Goal: Task Accomplishment & Management: Use online tool/utility

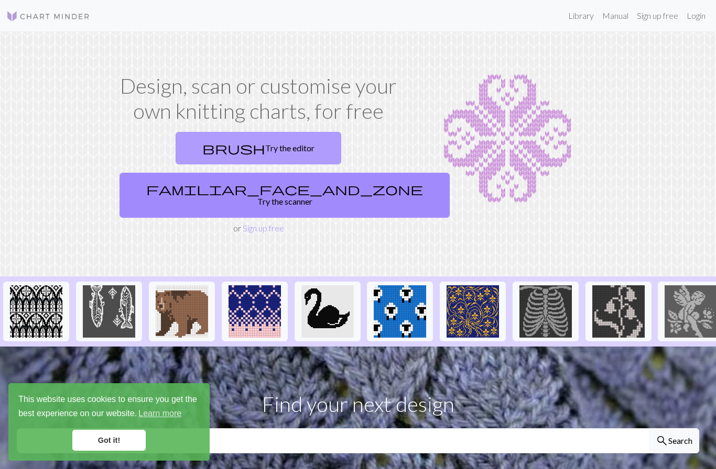
click at [207, 149] on link "brush Try the editor" at bounding box center [258, 148] width 166 height 32
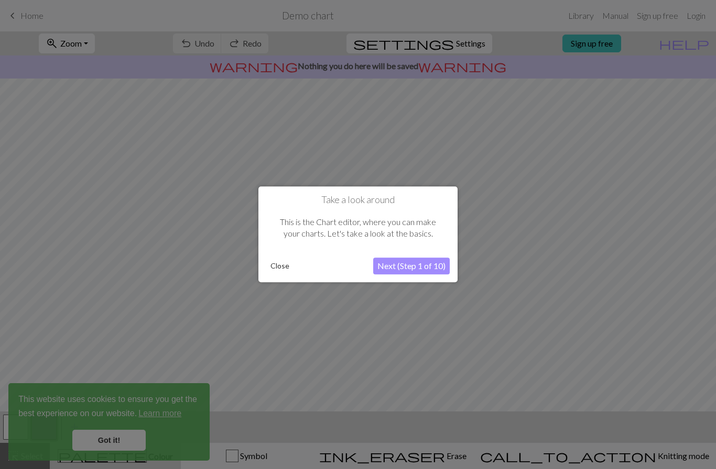
click at [287, 267] on button "Close" at bounding box center [279, 267] width 27 height 16
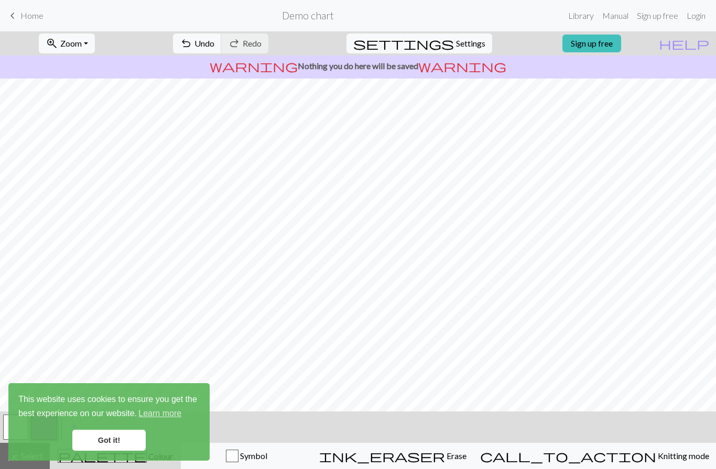
click at [98, 446] on link "Got it!" at bounding box center [108, 440] width 73 height 21
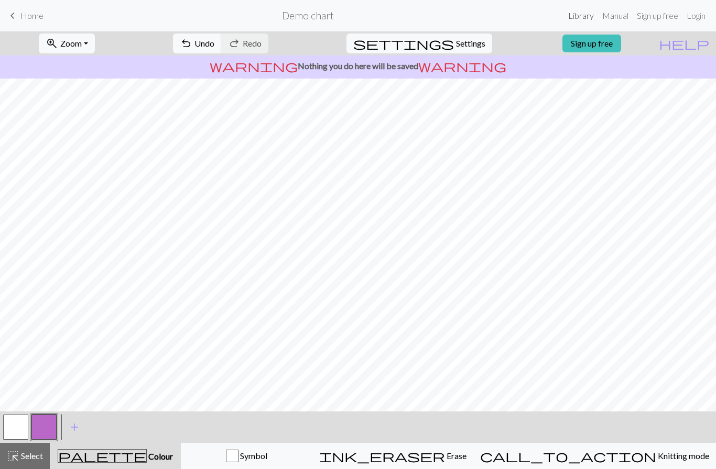
click at [584, 15] on link "Library" at bounding box center [581, 15] width 34 height 21
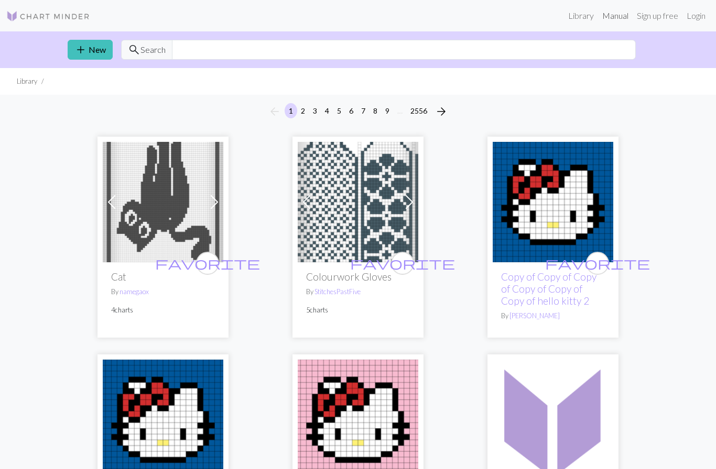
click at [610, 16] on link "Manual" at bounding box center [615, 15] width 35 height 21
click at [68, 17] on img at bounding box center [48, 16] width 84 height 13
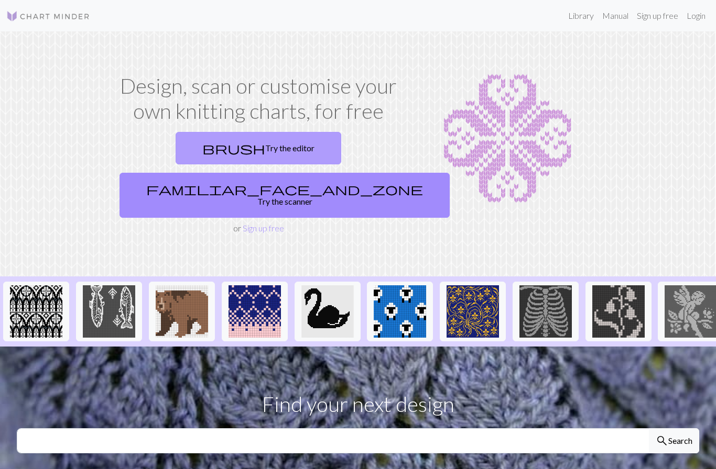
click at [175, 142] on link "brush Try the editor" at bounding box center [258, 148] width 166 height 32
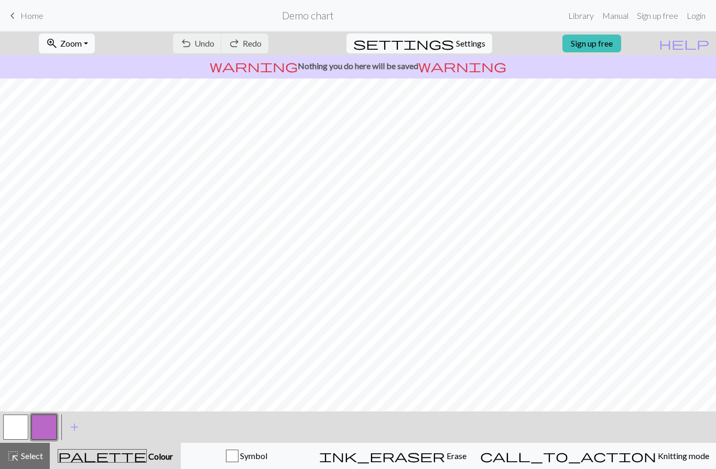
click at [32, 20] on span "Home" at bounding box center [31, 15] width 23 height 10
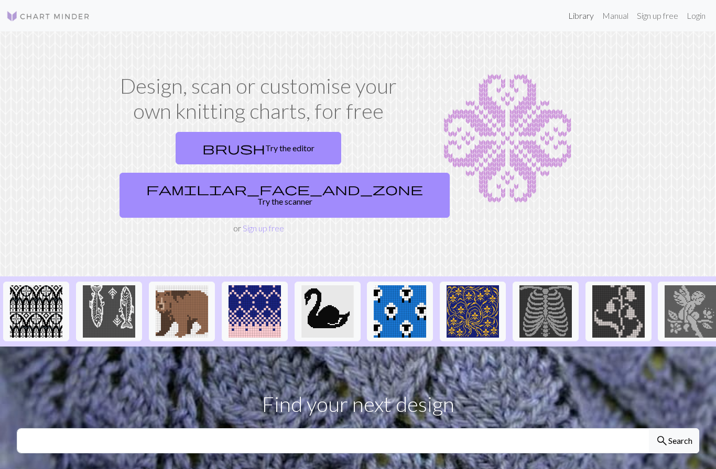
click at [577, 14] on link "Library" at bounding box center [581, 15] width 34 height 21
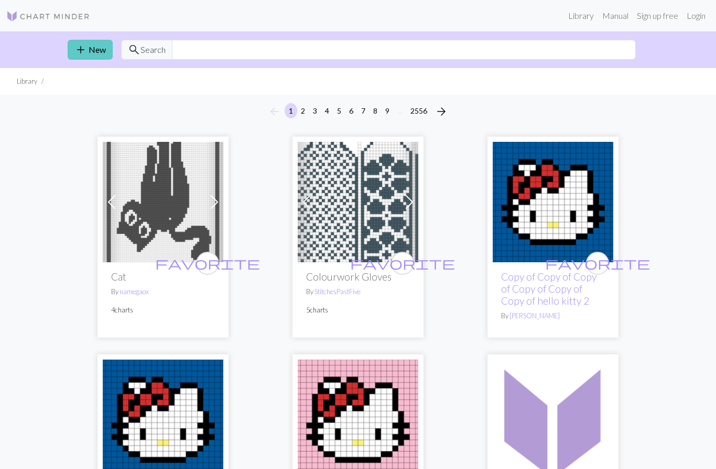
click at [88, 48] on link "add New" at bounding box center [90, 50] width 45 height 20
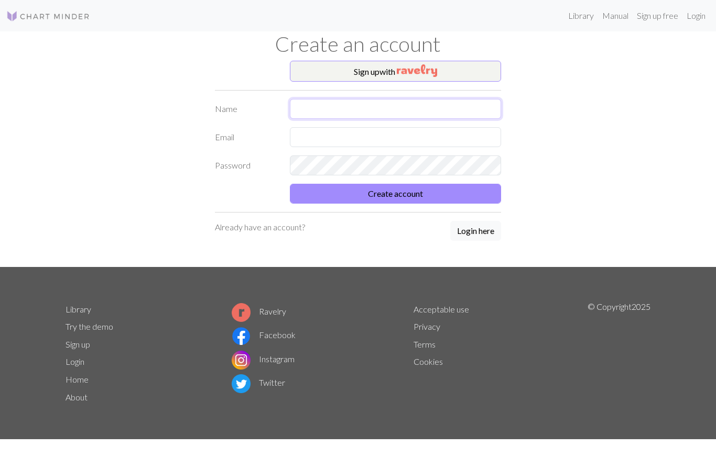
click at [470, 109] on input "text" at bounding box center [396, 109] width 212 height 20
click at [456, 192] on form "Name Email Password Create account" at bounding box center [358, 151] width 286 height 105
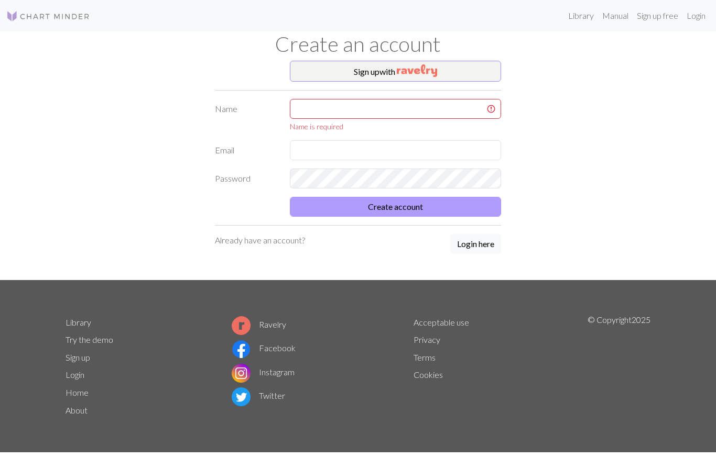
click at [446, 212] on button "Create account" at bounding box center [396, 207] width 212 height 20
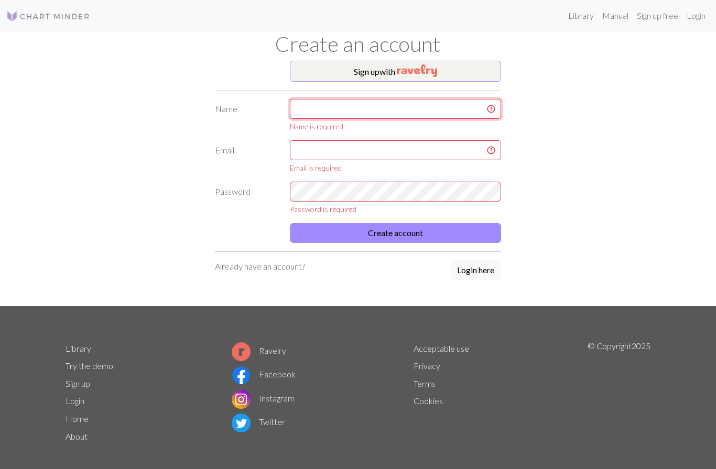
click at [454, 104] on input "text" at bounding box center [396, 109] width 212 height 20
click at [454, 103] on input "text" at bounding box center [396, 109] width 212 height 20
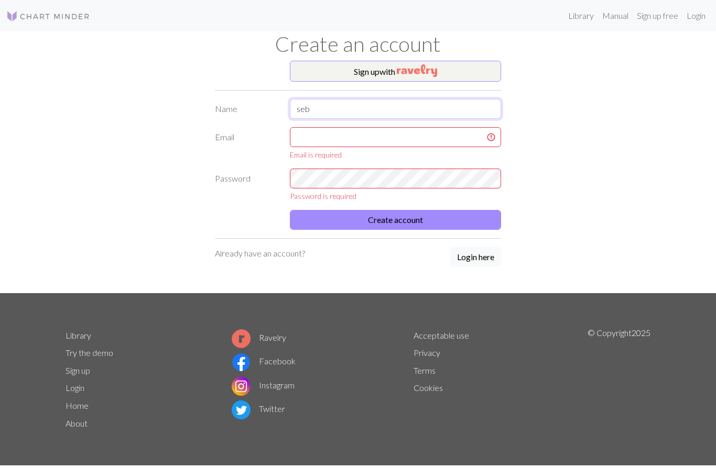
type input "seb"
click at [417, 141] on input "text" at bounding box center [396, 137] width 212 height 20
click at [416, 141] on input "text" at bounding box center [396, 137] width 212 height 20
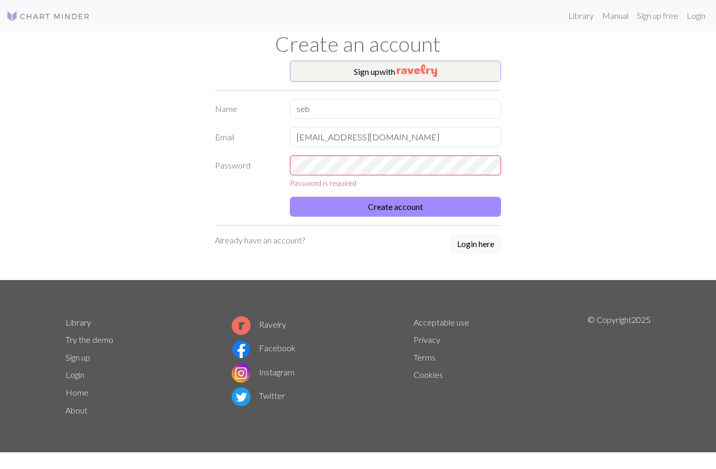
type input "seb8088@naver.com"
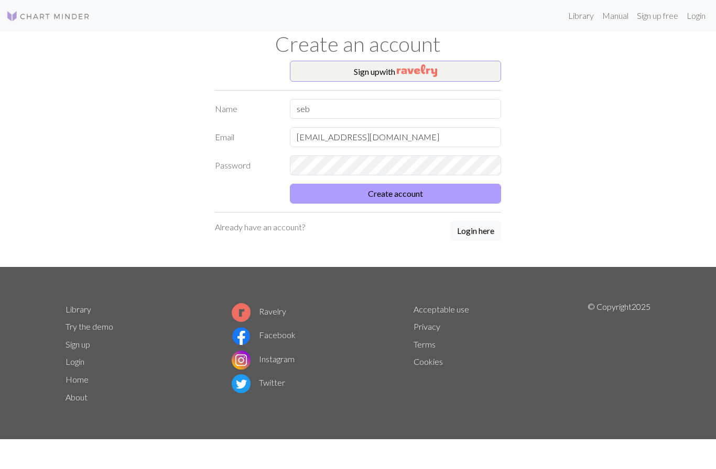
click at [453, 192] on button "Create account" at bounding box center [396, 194] width 212 height 20
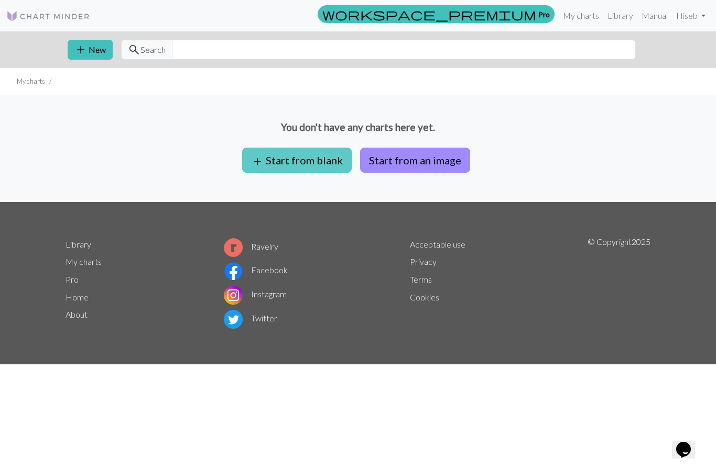
click at [329, 157] on button "add Start from blank" at bounding box center [296, 160] width 109 height 25
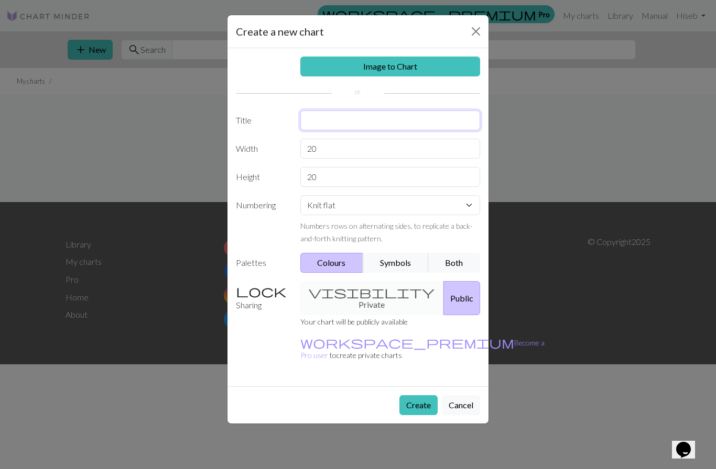
click at [394, 118] on input "text" at bounding box center [390, 121] width 180 height 20
type input "b"
click at [383, 153] on input "20" at bounding box center [390, 149] width 180 height 20
type input "2"
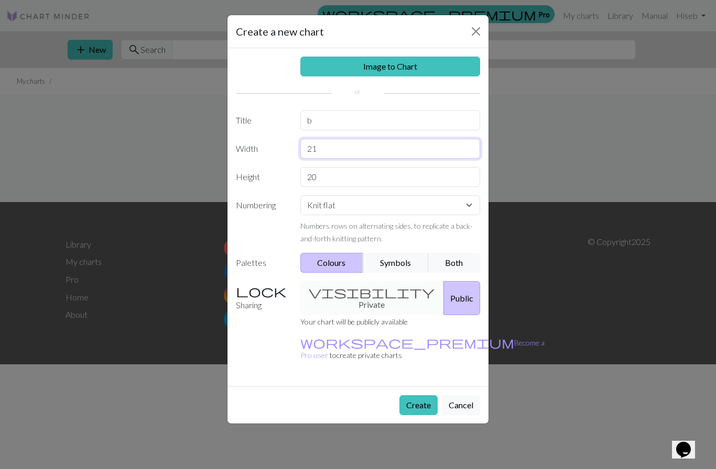
type input "21"
click at [357, 178] on input "20" at bounding box center [390, 177] width 180 height 20
type input "2"
type input "24"
click at [454, 211] on select "Knit flat Knit in the round Lace knitting Cross stitch" at bounding box center [390, 205] width 180 height 20
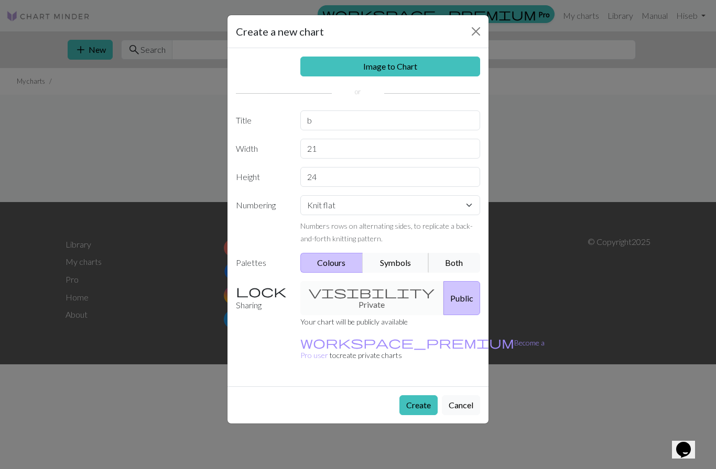
click at [404, 262] on button "Symbols" at bounding box center [395, 263] width 66 height 20
click at [381, 287] on div "visibility Private Public" at bounding box center [390, 298] width 193 height 34
click at [367, 294] on div "visibility Private Public" at bounding box center [390, 298] width 193 height 34
click at [382, 293] on div "visibility Private Public" at bounding box center [390, 298] width 193 height 34
click at [443, 299] on button "Public" at bounding box center [461, 298] width 37 height 34
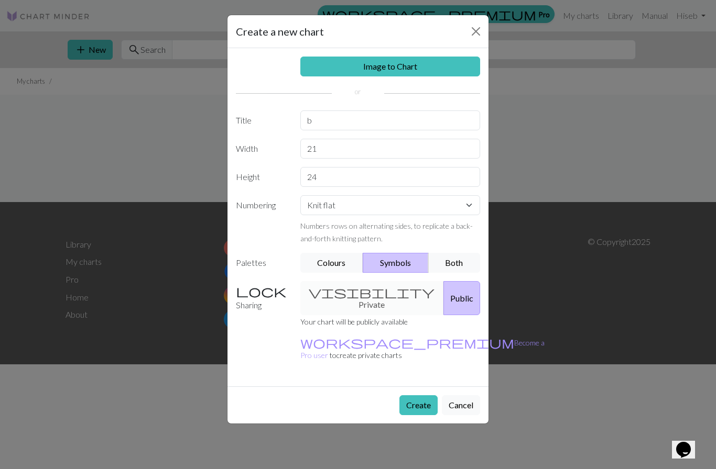
click at [421, 395] on div "Create Cancel" at bounding box center [357, 405] width 261 height 37
click at [415, 395] on button "Create" at bounding box center [418, 405] width 38 height 20
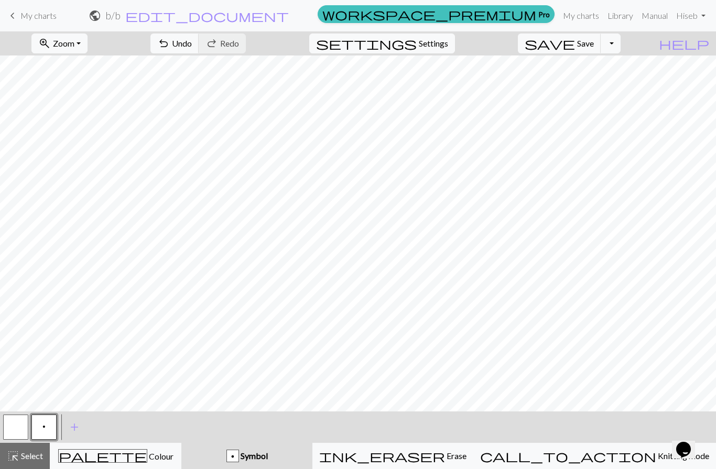
click at [34, 425] on button "p" at bounding box center [43, 427] width 25 height 25
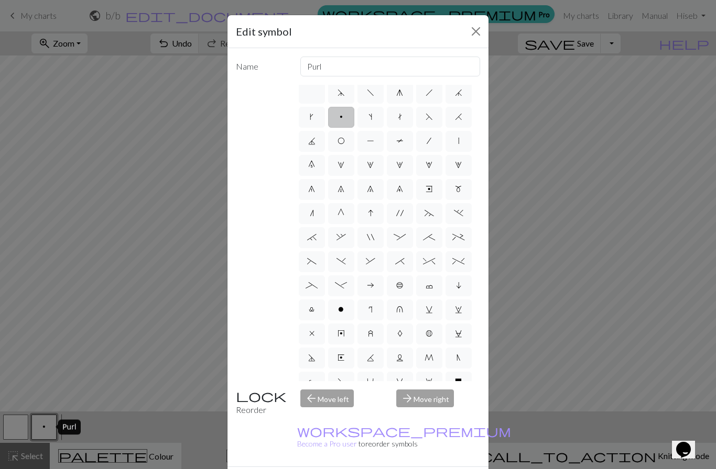
scroll to position [4, 0]
click at [373, 142] on span "P" at bounding box center [370, 141] width 7 height 8
click at [373, 142] on input "P" at bounding box center [370, 141] width 7 height 7
radio input "true"
type input "purl"
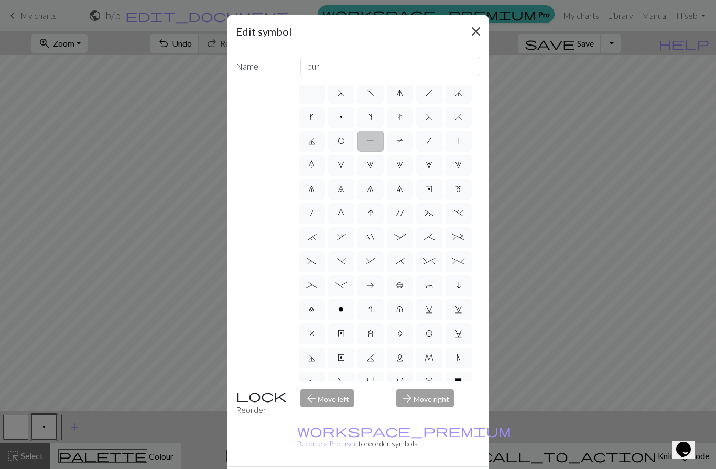
click at [470, 30] on button "Close" at bounding box center [475, 31] width 17 height 17
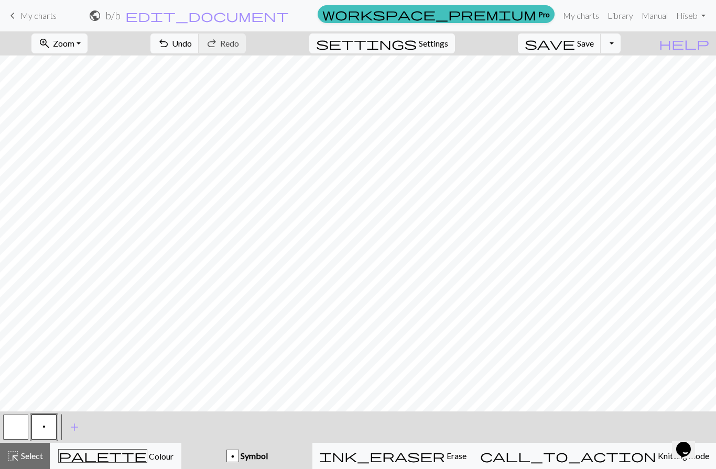
click at [38, 437] on button "p" at bounding box center [43, 427] width 25 height 25
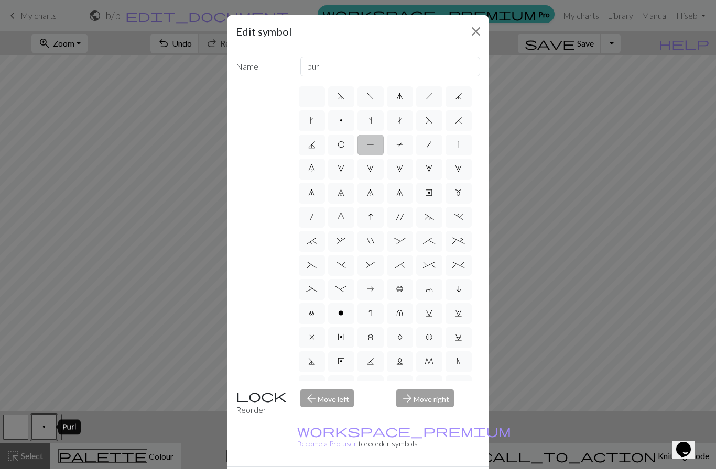
click at [373, 146] on span "P" at bounding box center [370, 144] width 7 height 8
click at [373, 145] on input "P" at bounding box center [370, 141] width 7 height 7
click at [367, 152] on label "P" at bounding box center [370, 145] width 26 height 21
click at [367, 145] on input "P" at bounding box center [370, 141] width 7 height 7
click at [422, 416] on div "arrow_forward Move right" at bounding box center [438, 403] width 96 height 27
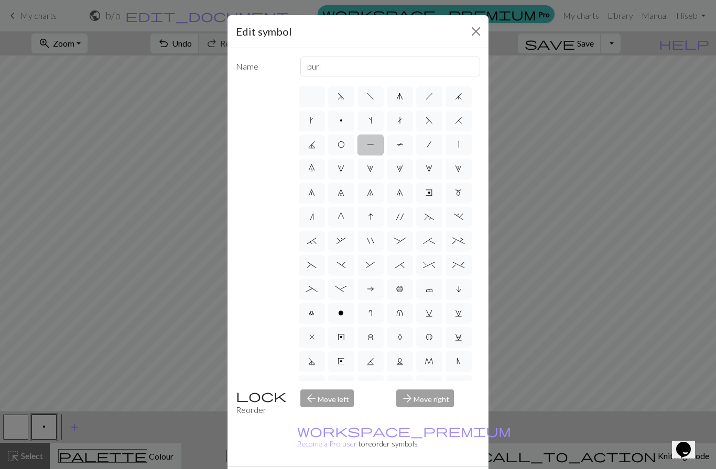
click at [420, 416] on div "arrow_forward Move right" at bounding box center [438, 403] width 96 height 27
click at [369, 145] on span "P" at bounding box center [370, 144] width 7 height 8
click at [369, 145] on input "P" at bounding box center [370, 141] width 7 height 7
click at [371, 142] on span "P" at bounding box center [370, 144] width 7 height 8
click at [371, 142] on input "P" at bounding box center [370, 141] width 7 height 7
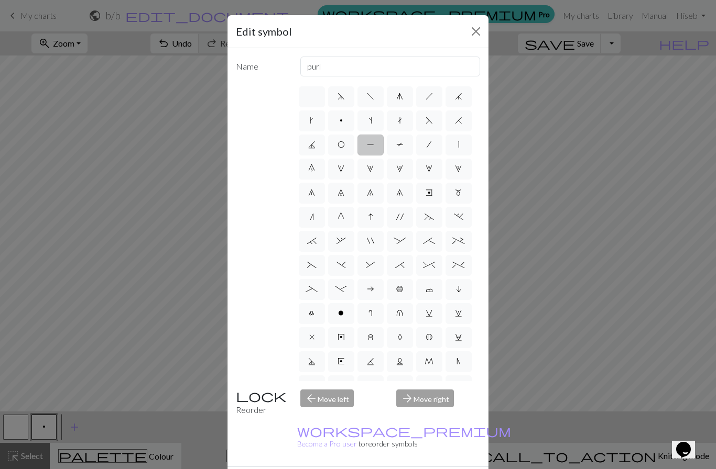
click at [370, 142] on span "P" at bounding box center [370, 144] width 7 height 8
click at [370, 142] on input "P" at bounding box center [370, 141] width 7 height 7
click at [473, 38] on button "Close" at bounding box center [475, 31] width 17 height 17
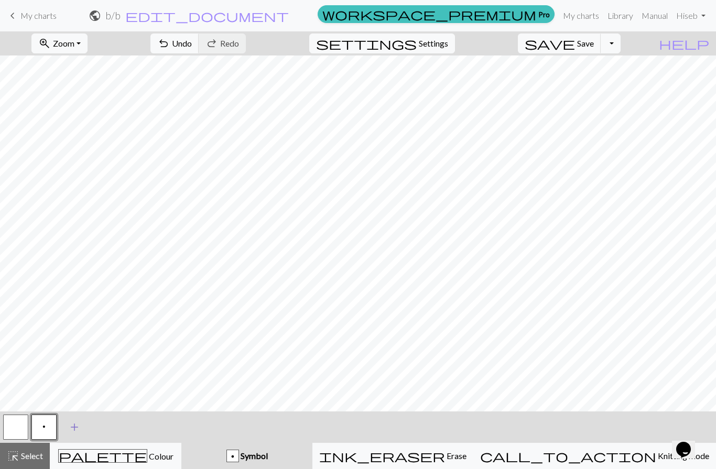
click at [74, 427] on span "add" at bounding box center [74, 427] width 13 height 15
click at [72, 429] on button "button" at bounding box center [72, 427] width 25 height 25
click at [75, 430] on button "button" at bounding box center [72, 427] width 25 height 25
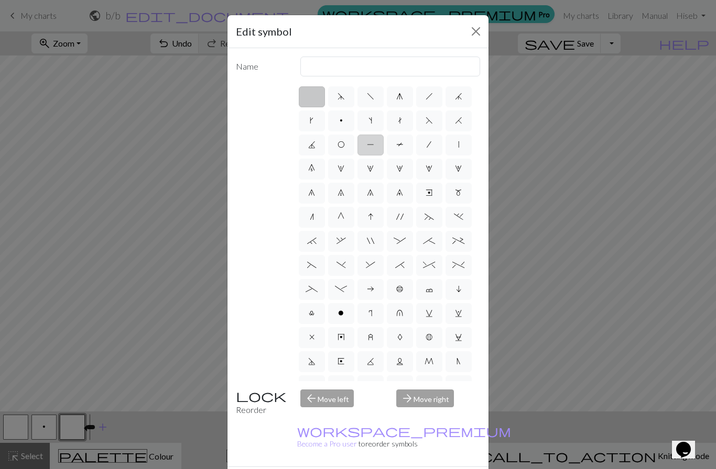
click at [364, 141] on label "P" at bounding box center [370, 145] width 26 height 21
click at [367, 141] on input "P" at bounding box center [370, 141] width 7 height 7
radio input "true"
type input "purl"
click at [364, 141] on label "P" at bounding box center [370, 145] width 26 height 21
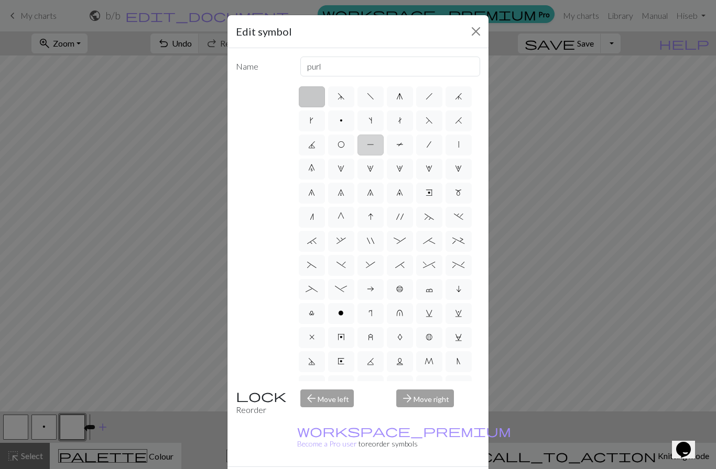
click at [367, 141] on input "P" at bounding box center [370, 141] width 7 height 7
click at [371, 142] on span "P" at bounding box center [370, 144] width 7 height 8
click at [371, 142] on input "P" at bounding box center [370, 141] width 7 height 7
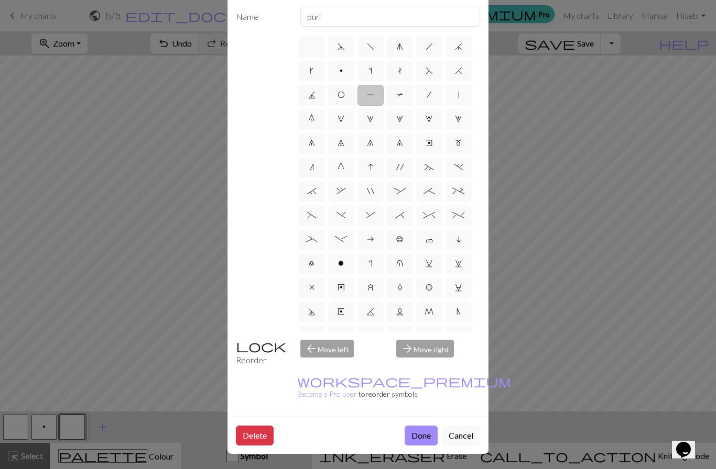
scroll to position [65, 0]
click at [418, 437] on button "Done" at bounding box center [420, 436] width 33 height 20
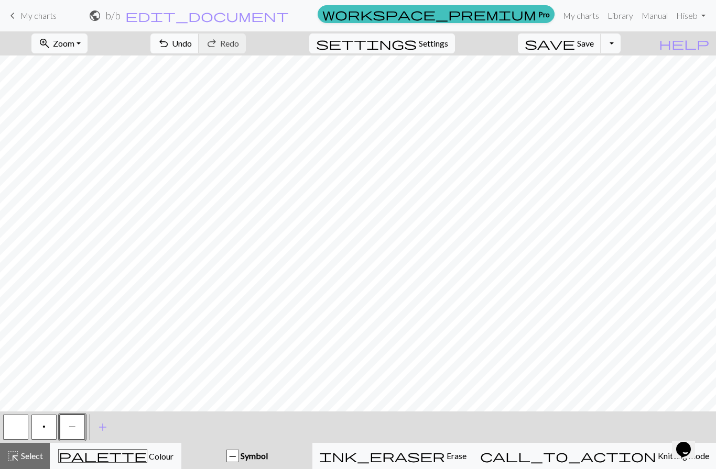
click at [192, 43] on span "Undo" at bounding box center [182, 43] width 20 height 10
click at [170, 48] on span "undo" at bounding box center [163, 43] width 13 height 15
click at [170, 47] on span "undo" at bounding box center [163, 43] width 13 height 15
click at [192, 40] on span "Undo" at bounding box center [182, 43] width 20 height 10
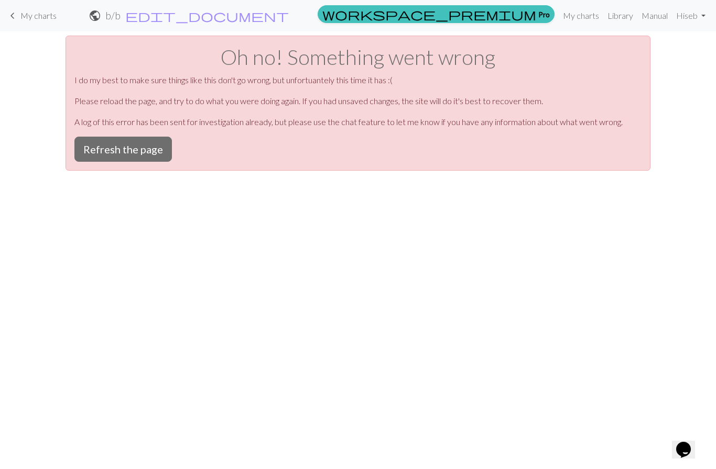
click at [12, 14] on span "keyboard_arrow_left" at bounding box center [12, 15] width 13 height 15
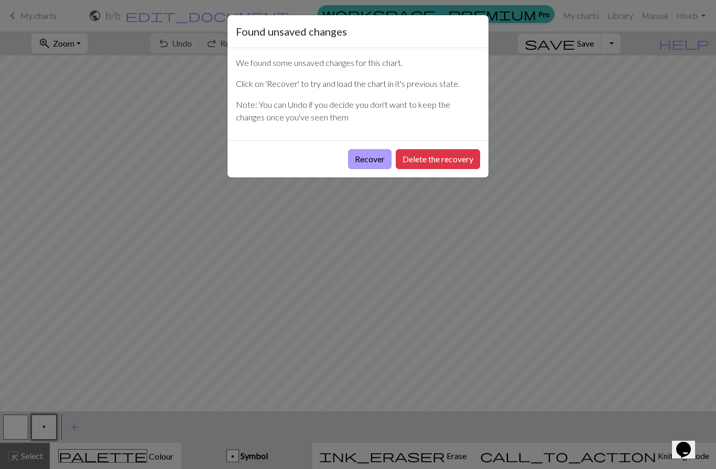
click at [366, 162] on button "Recover" at bounding box center [369, 159] width 43 height 20
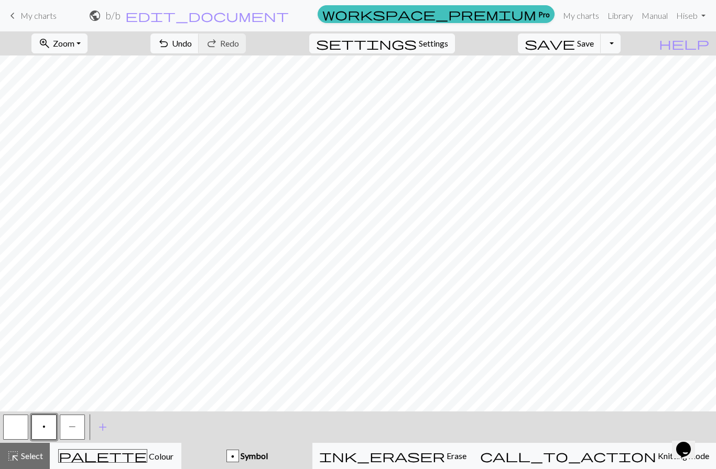
click at [73, 427] on span "P" at bounding box center [72, 427] width 7 height 8
click at [170, 42] on span "undo" at bounding box center [163, 43] width 13 height 15
click at [199, 43] on button "undo Undo Undo" at bounding box center [174, 44] width 49 height 20
click at [192, 42] on span "Undo" at bounding box center [182, 43] width 20 height 10
click at [218, 49] on span "redo" at bounding box center [211, 43] width 13 height 15
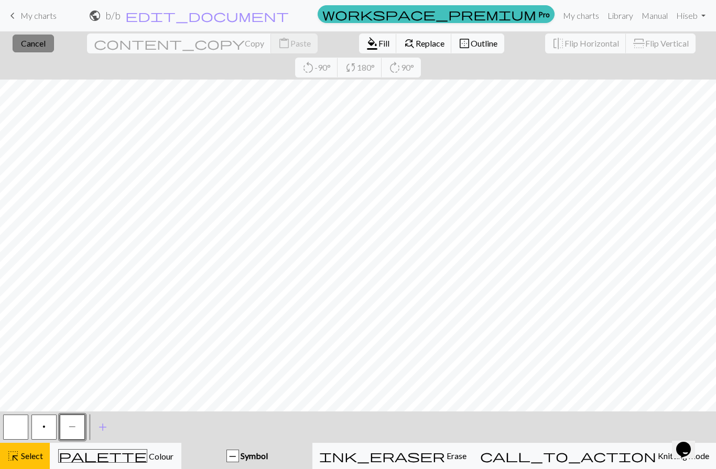
click at [25, 43] on span "Cancel" at bounding box center [33, 43] width 25 height 10
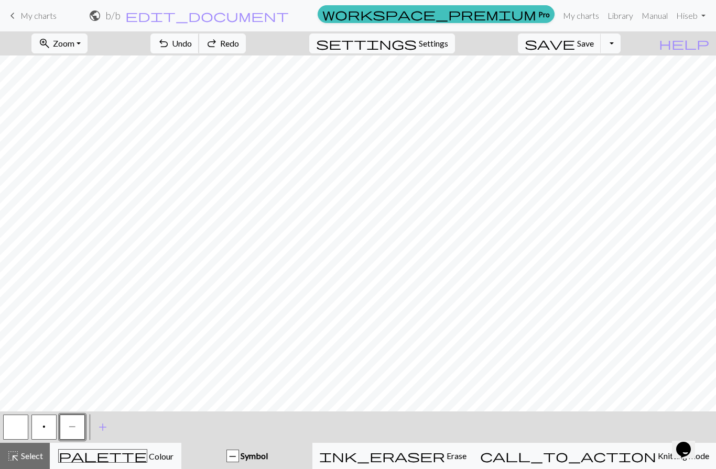
click at [170, 43] on span "undo" at bounding box center [163, 43] width 13 height 15
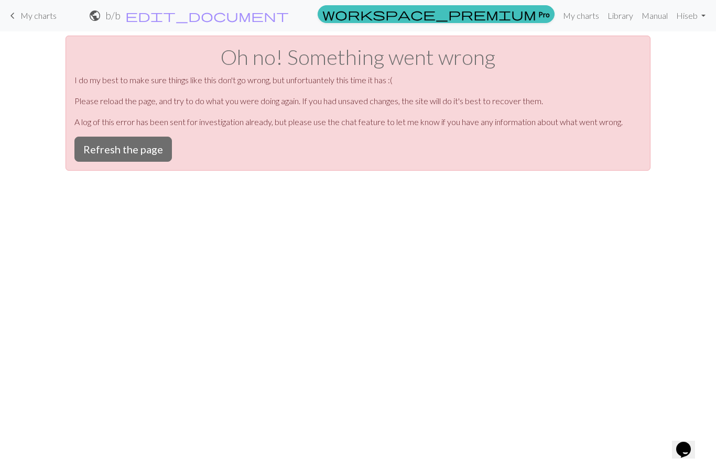
click at [20, 20] on link "keyboard_arrow_left My charts" at bounding box center [31, 16] width 50 height 18
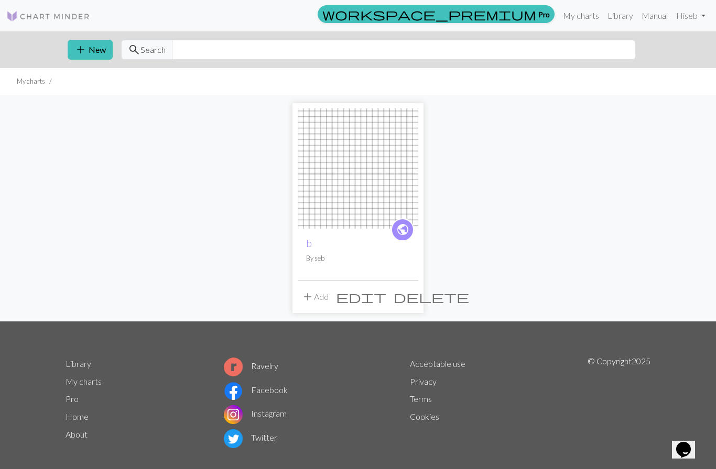
click at [357, 228] on img at bounding box center [358, 168] width 120 height 120
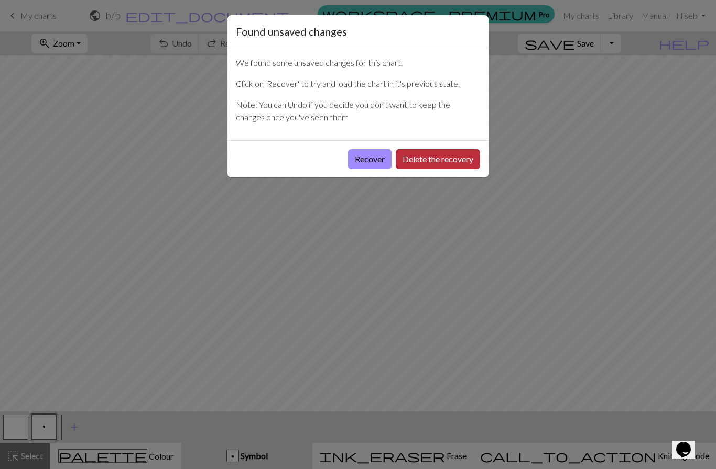
click at [405, 163] on button "Delete the recovery" at bounding box center [437, 159] width 84 height 20
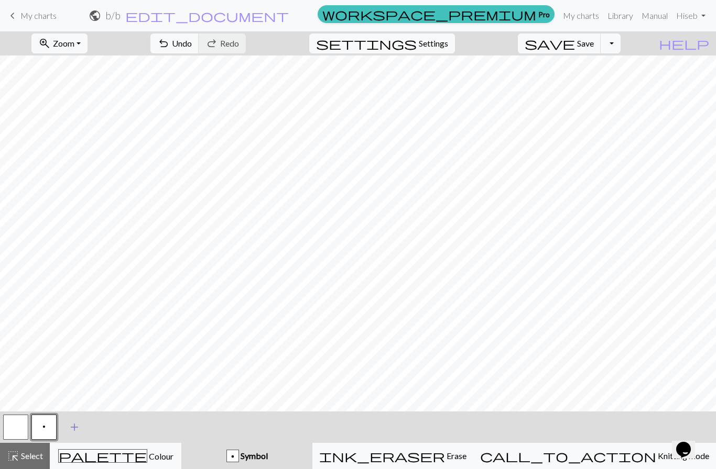
click at [72, 427] on span "add" at bounding box center [74, 427] width 13 height 15
click at [67, 432] on button "button" at bounding box center [72, 427] width 25 height 25
click at [65, 427] on button "button" at bounding box center [72, 427] width 25 height 25
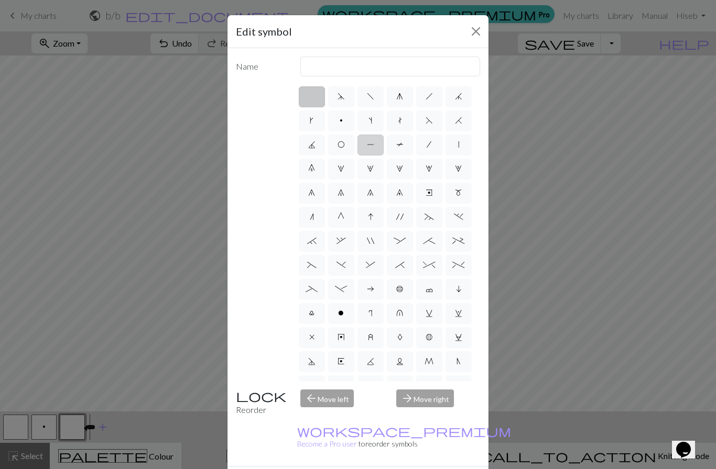
click at [373, 148] on span "P" at bounding box center [370, 144] width 7 height 8
click at [373, 145] on input "P" at bounding box center [370, 141] width 7 height 7
radio input "true"
type input "purl"
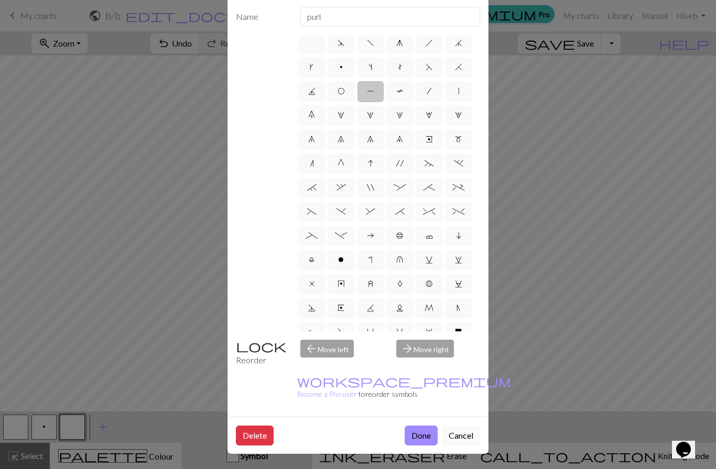
scroll to position [65, 0]
click at [425, 437] on button "Done" at bounding box center [420, 436] width 33 height 20
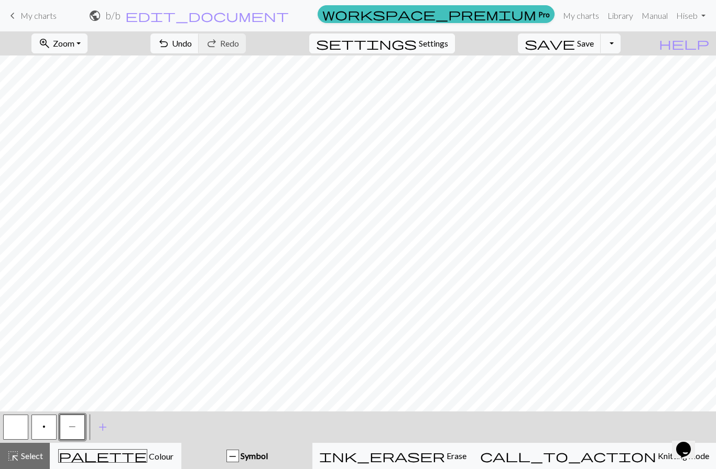
click at [445, 47] on span "Settings" at bounding box center [433, 43] width 29 height 13
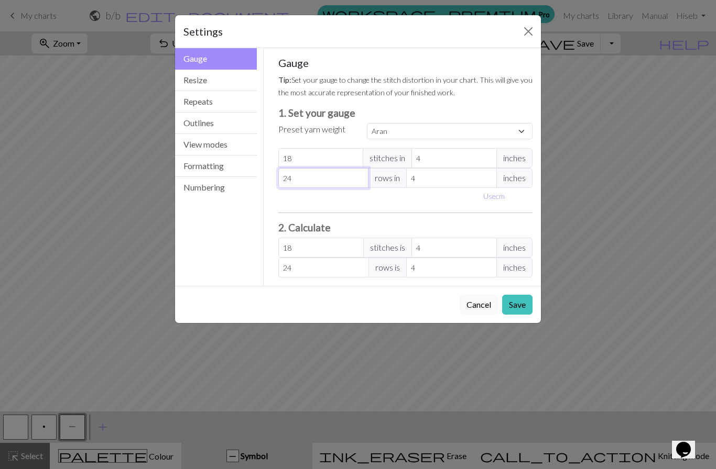
click at [334, 175] on input "24" at bounding box center [323, 178] width 91 height 20
click at [342, 180] on input "24" at bounding box center [323, 178] width 91 height 20
select select "custom"
type input "2"
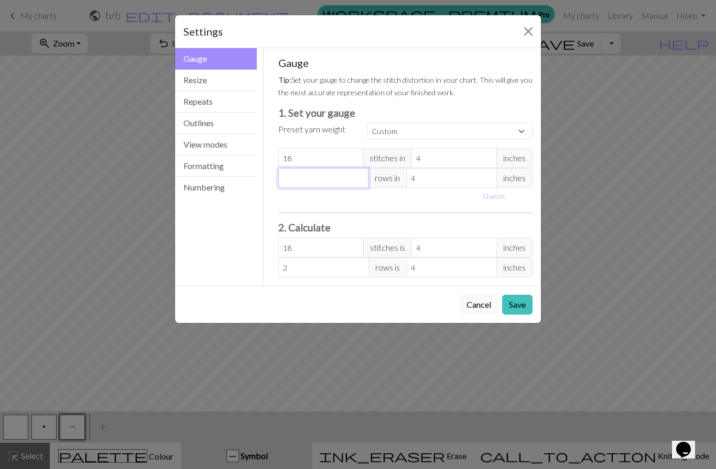
type input "0"
type input "2"
type input "26"
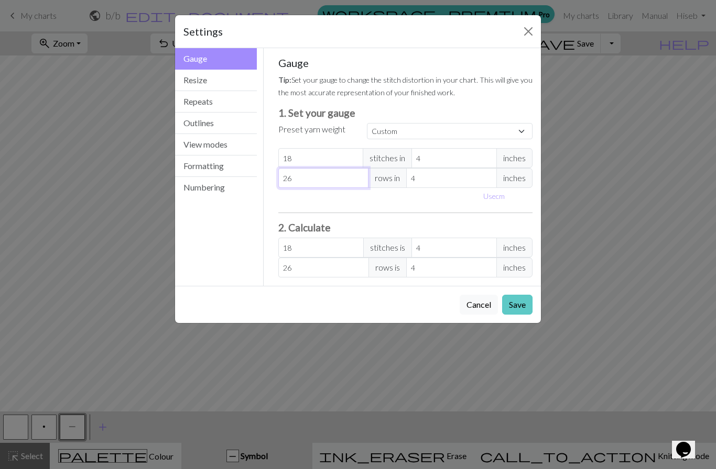
type input "26"
click at [508, 303] on button "Save" at bounding box center [517, 305] width 30 height 20
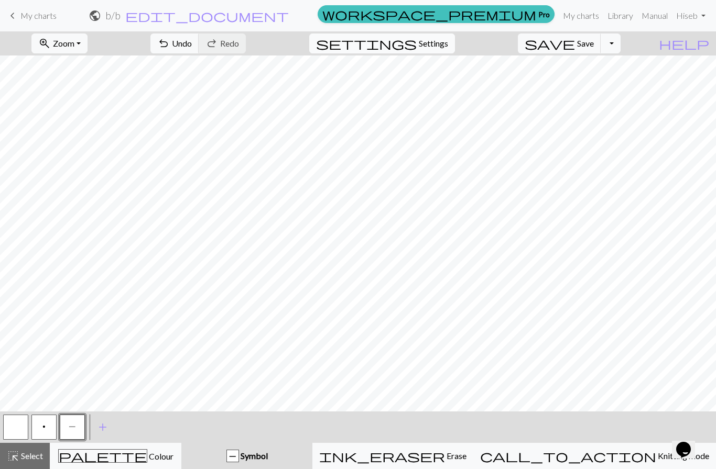
click at [439, 46] on span "Settings" at bounding box center [433, 43] width 29 height 13
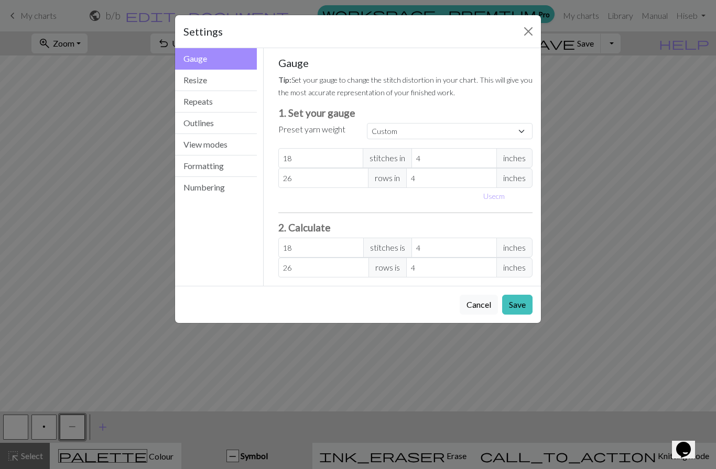
click at [443, 216] on div "Gauge Tip: Set your gauge to change the stitch distortion in your chart. This w…" at bounding box center [405, 167] width 255 height 221
click at [434, 186] on input "4" at bounding box center [451, 178] width 91 height 20
click at [517, 305] on button "Save" at bounding box center [517, 305] width 30 height 20
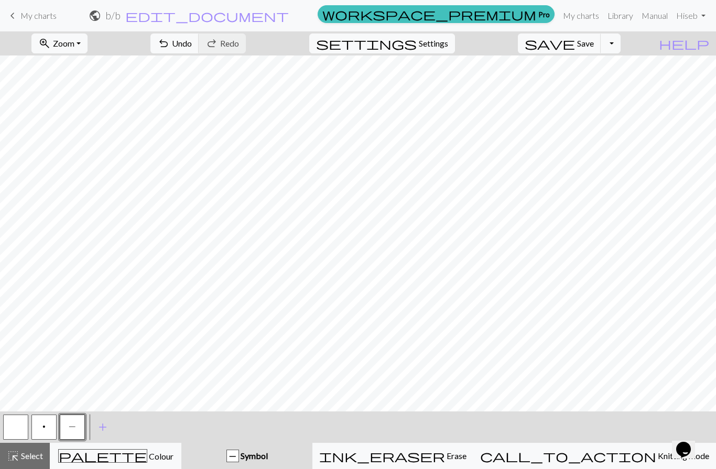
click at [10, 12] on span "keyboard_arrow_left" at bounding box center [12, 15] width 13 height 15
click at [10, 19] on span "keyboard_arrow_left" at bounding box center [12, 15] width 13 height 15
click at [20, 15] on span "My charts" at bounding box center [38, 15] width 36 height 10
click at [20, 15] on link "keyboard_arrow_left My charts" at bounding box center [31, 16] width 50 height 18
click at [13, 13] on span "keyboard_arrow_left" at bounding box center [12, 15] width 13 height 15
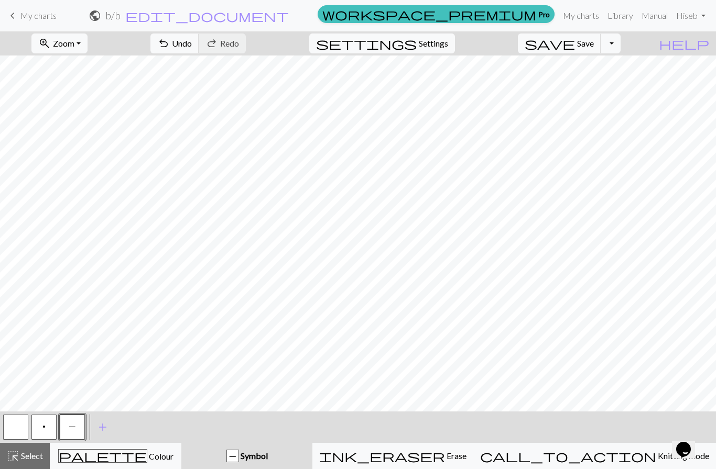
click at [19, 15] on link "keyboard_arrow_left My charts" at bounding box center [31, 16] width 50 height 18
click at [6, 15] on span "keyboard_arrow_left" at bounding box center [12, 15] width 13 height 15
click at [6, 14] on div "keyboard_arrow_left My charts public b / b edit_document Edit settings workspac…" at bounding box center [358, 15] width 716 height 21
click at [15, 17] on span "keyboard_arrow_left" at bounding box center [12, 15] width 13 height 15
click at [101, 18] on span "public" at bounding box center [95, 15] width 13 height 15
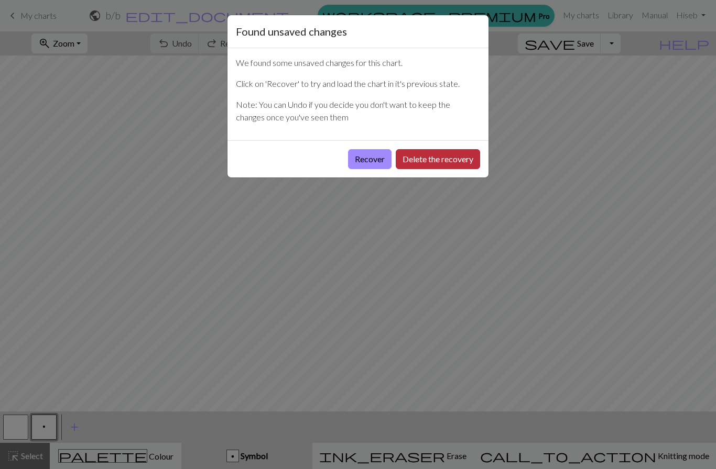
click at [454, 155] on button "Delete the recovery" at bounding box center [437, 159] width 84 height 20
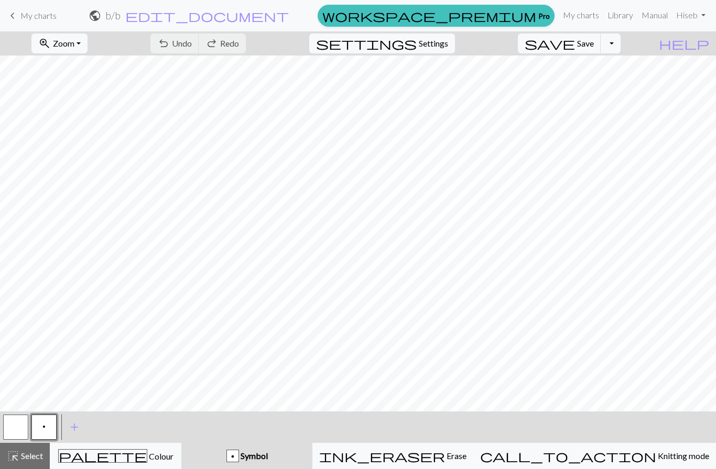
click at [10, 14] on span "keyboard_arrow_left" at bounding box center [12, 15] width 13 height 15
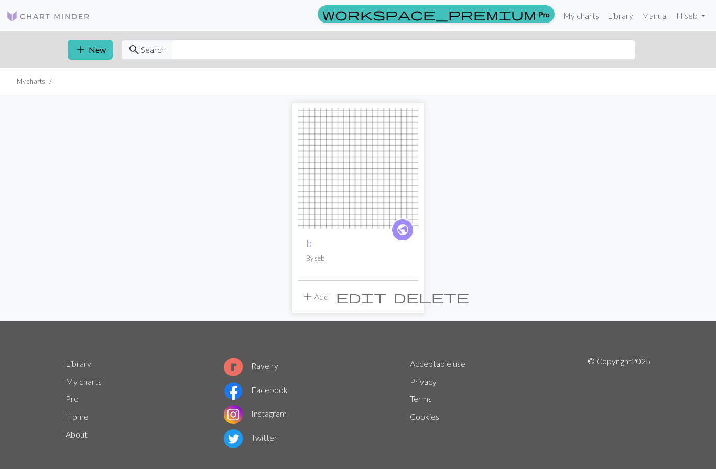
click at [409, 302] on span "delete" at bounding box center [430, 297] width 75 height 15
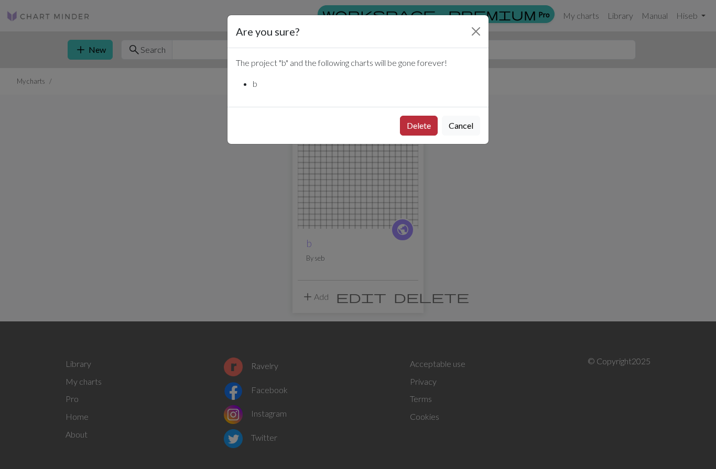
click at [422, 132] on button "Delete" at bounding box center [419, 126] width 38 height 20
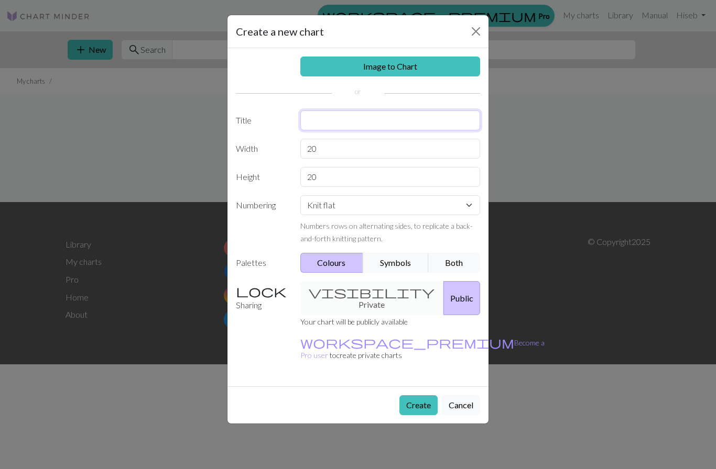
click at [381, 118] on input "text" at bounding box center [390, 121] width 180 height 20
type input "ㄷ"
type input "b"
click at [356, 137] on div "Image to Chart Title b Width 20 Height 20 Numbering Knit flat Knit in the round…" at bounding box center [357, 217] width 261 height 338
click at [417, 149] on input "20" at bounding box center [390, 149] width 180 height 20
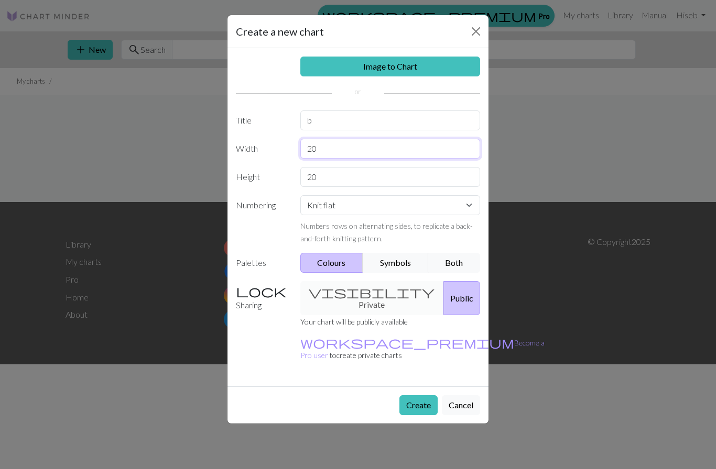
type input "2"
type input "21"
click at [351, 182] on input "20" at bounding box center [390, 177] width 180 height 20
type input "2"
type input "23"
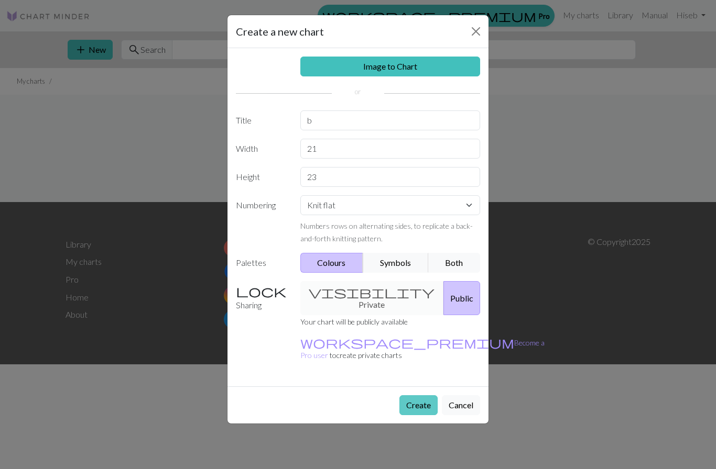
click at [415, 395] on button "Create" at bounding box center [418, 405] width 38 height 20
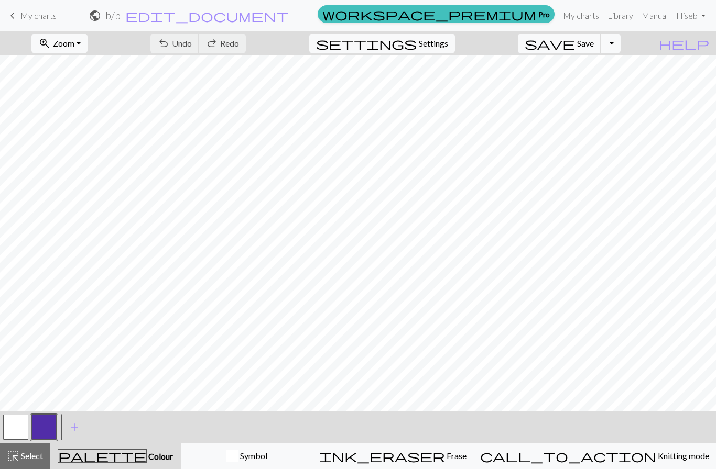
click at [42, 432] on button "button" at bounding box center [43, 427] width 25 height 25
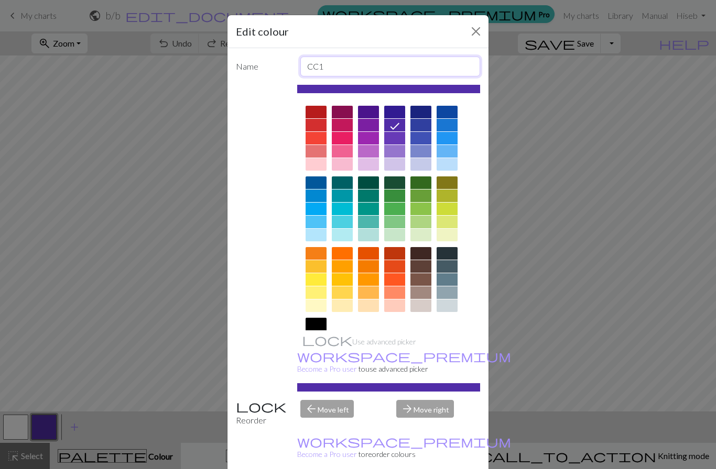
type input "CC1."
click at [474, 30] on button "Close" at bounding box center [475, 31] width 17 height 17
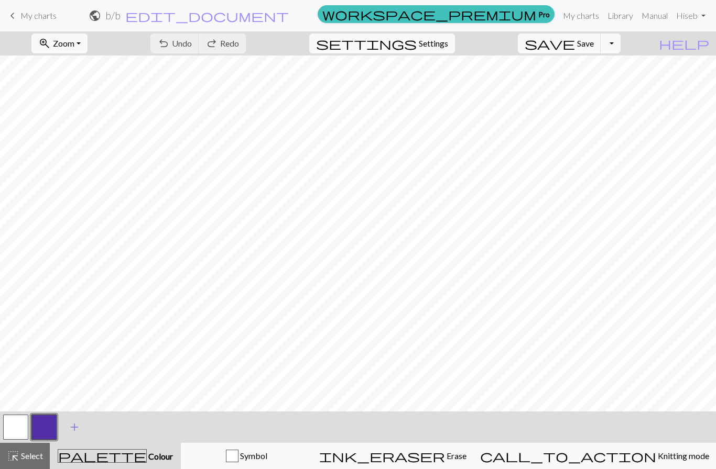
click at [83, 429] on button "add Add a colour" at bounding box center [74, 427] width 26 height 26
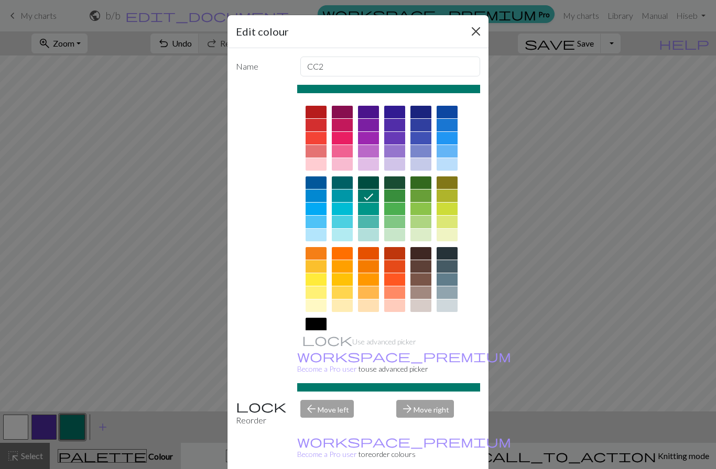
click at [479, 39] on button "Close" at bounding box center [475, 31] width 17 height 17
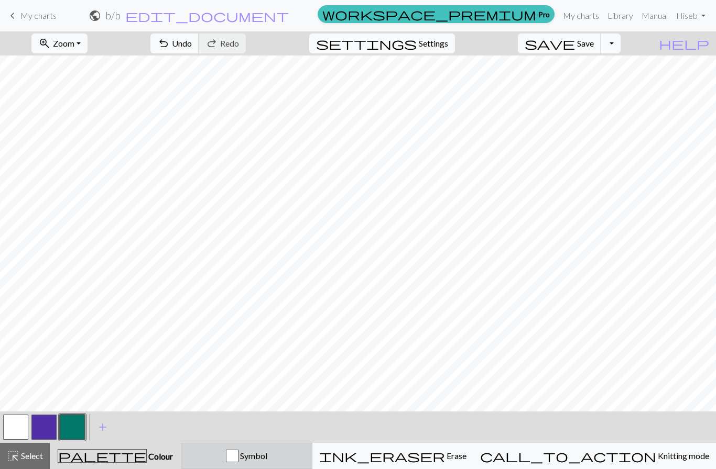
click at [263, 455] on div "Symbol" at bounding box center [247, 456] width 118 height 13
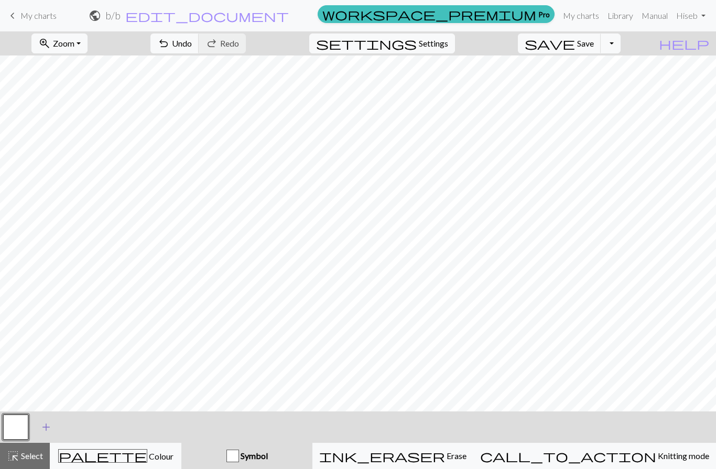
click at [48, 427] on span "add" at bounding box center [46, 427] width 13 height 15
click at [39, 425] on button "button" at bounding box center [43, 427] width 25 height 25
click at [40, 432] on button "button" at bounding box center [43, 427] width 25 height 25
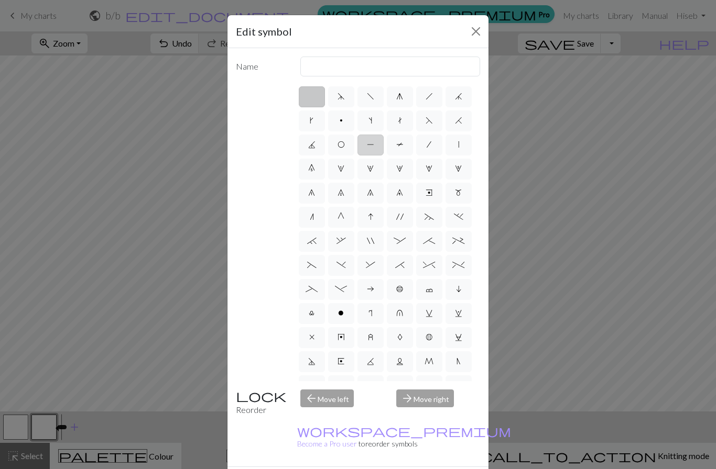
click at [367, 149] on span "P" at bounding box center [370, 144] width 7 height 8
click at [367, 145] on input "P" at bounding box center [370, 141] width 7 height 7
radio input "true"
type input "purl"
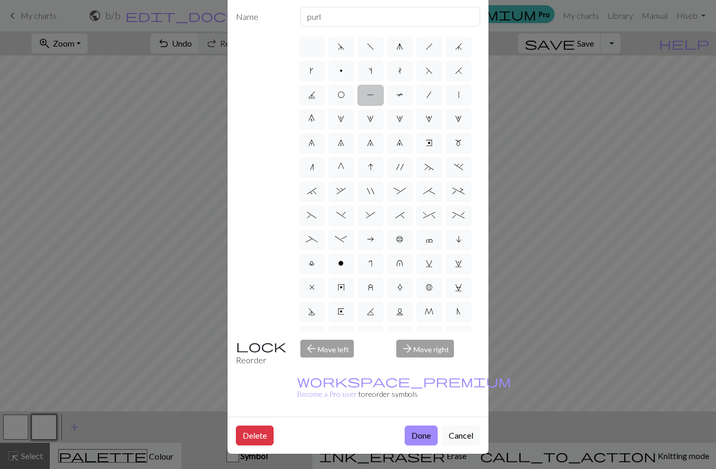
scroll to position [65, 0]
click at [427, 434] on button "Done" at bounding box center [420, 436] width 33 height 20
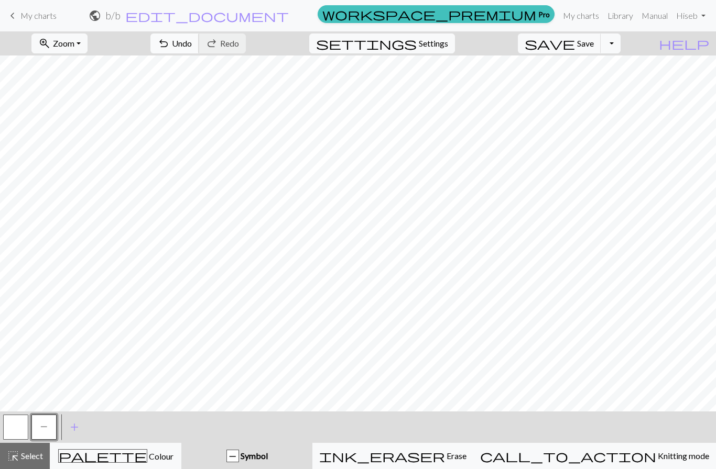
click at [199, 41] on button "undo Undo Undo" at bounding box center [174, 44] width 49 height 20
click at [192, 47] on span "Undo" at bounding box center [182, 43] width 20 height 10
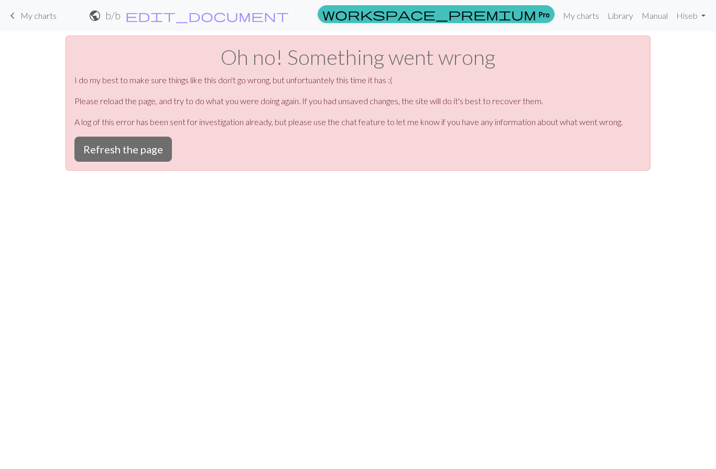
click at [16, 17] on span "keyboard_arrow_left" at bounding box center [12, 15] width 13 height 15
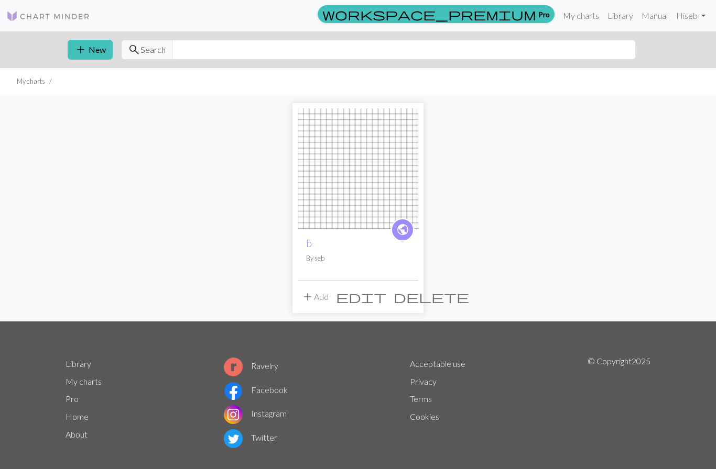
click at [369, 195] on img at bounding box center [358, 168] width 120 height 120
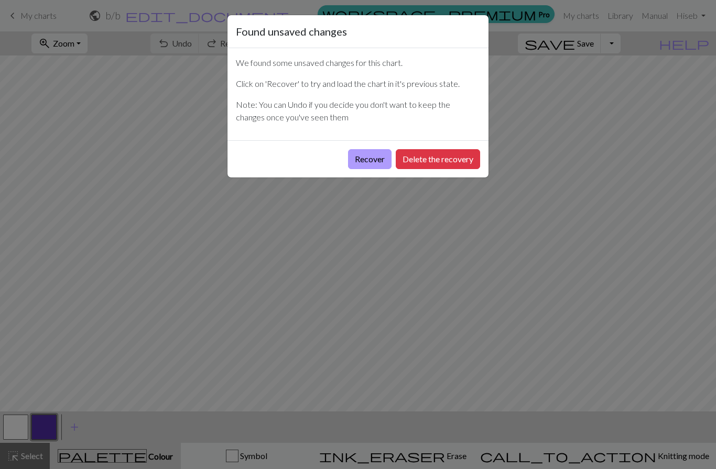
click at [372, 164] on button "Recover" at bounding box center [369, 159] width 43 height 20
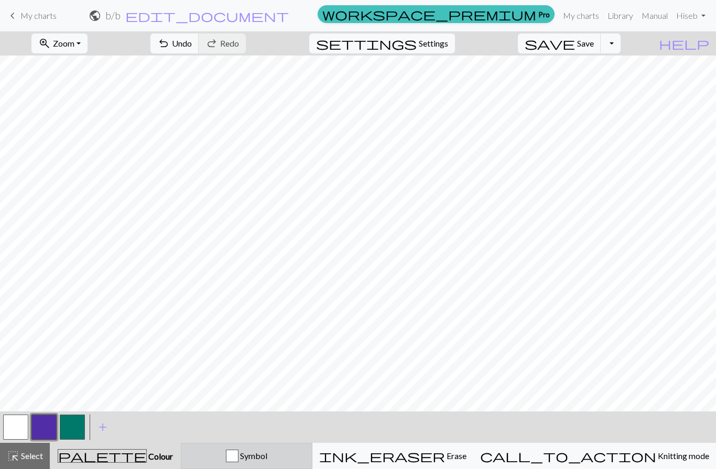
click at [238, 456] on div "button" at bounding box center [232, 456] width 13 height 13
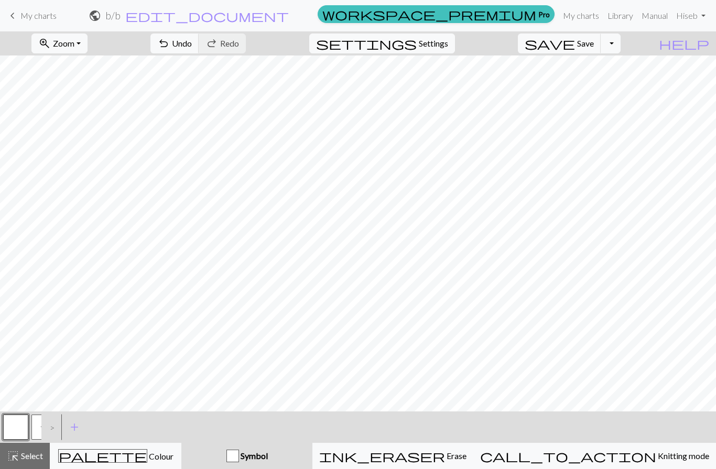
click at [40, 425] on span "P" at bounding box center [43, 427] width 7 height 8
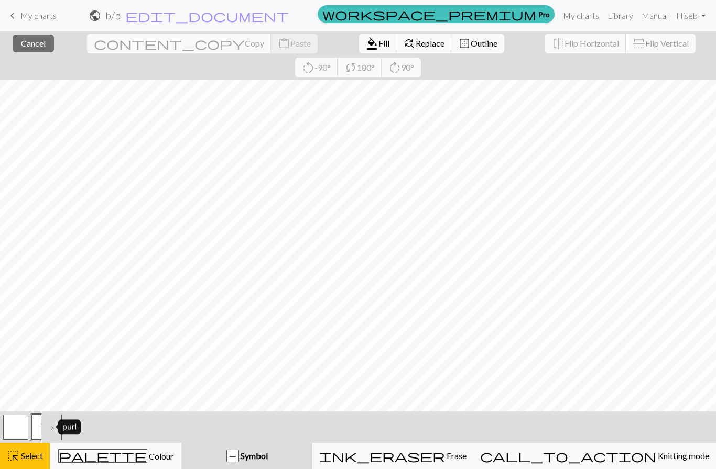
click at [238, 458] on div "P" at bounding box center [233, 457] width 12 height 13
click at [40, 423] on button "P" at bounding box center [43, 427] width 25 height 25
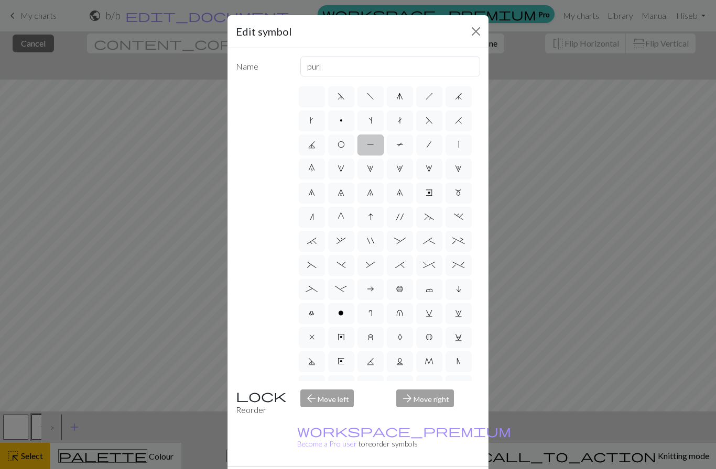
click at [39, 456] on div "Edit symbol Name purl d f g h j k p s t F H J O P T / | 0 1 2 3 4 5 6 7 8 9 e m…" at bounding box center [358, 234] width 716 height 469
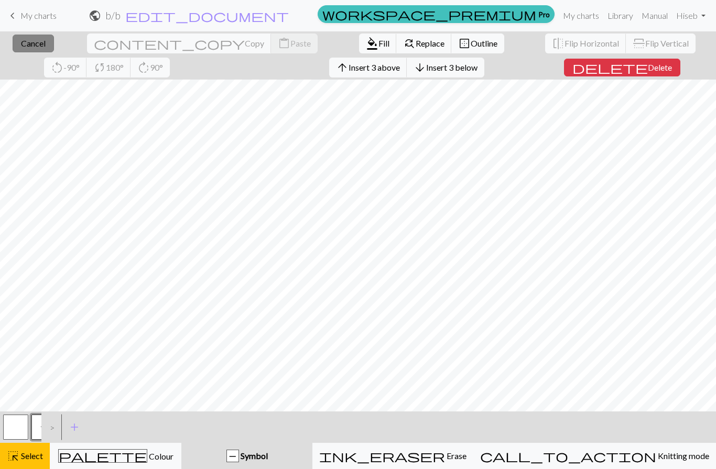
click at [38, 45] on span "Cancel" at bounding box center [33, 43] width 25 height 10
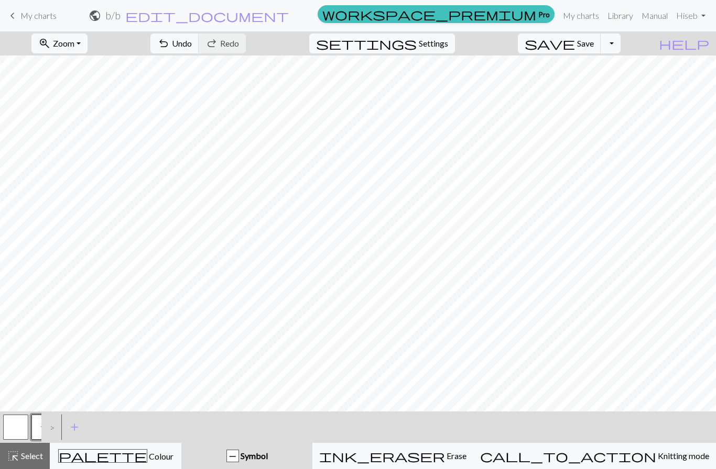
click at [38, 425] on button "P" at bounding box center [43, 427] width 25 height 25
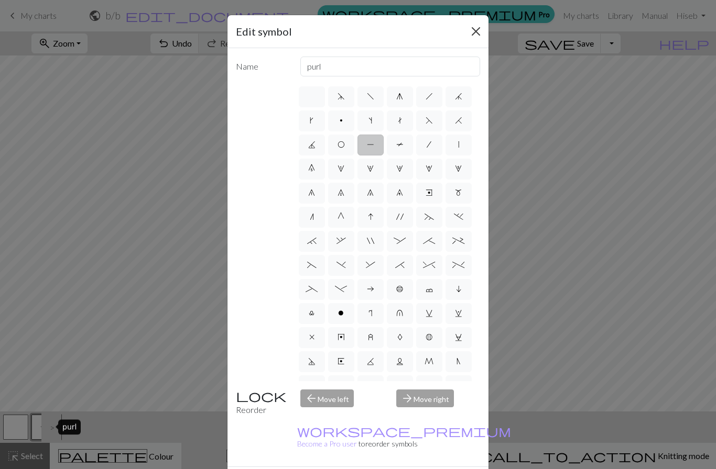
click at [474, 27] on button "Close" at bounding box center [475, 31] width 17 height 17
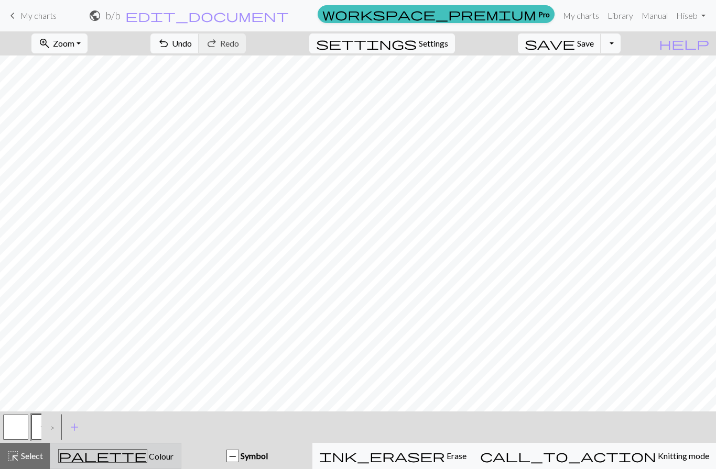
click at [159, 456] on div "palette Colour Colour" at bounding box center [116, 456] width 118 height 14
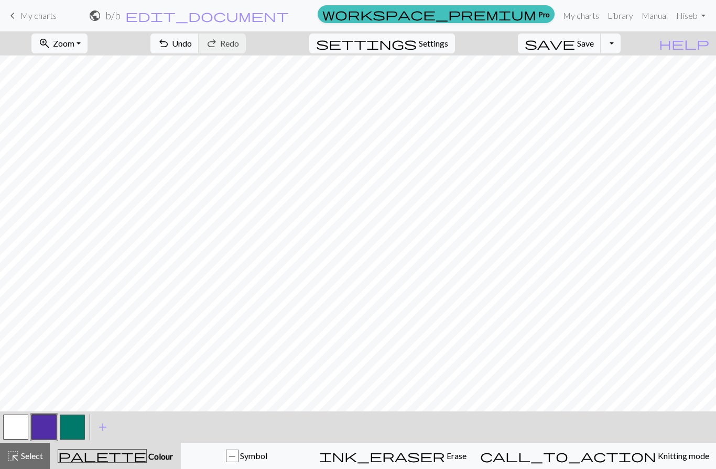
click at [19, 429] on button "button" at bounding box center [15, 427] width 25 height 25
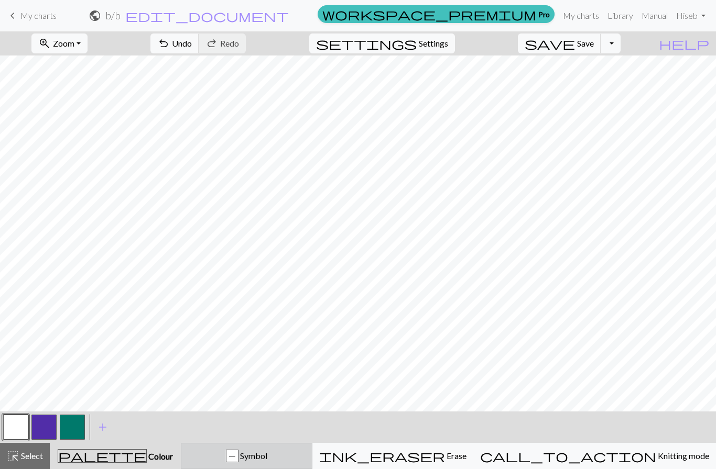
click at [267, 460] on span "Symbol" at bounding box center [252, 456] width 29 height 10
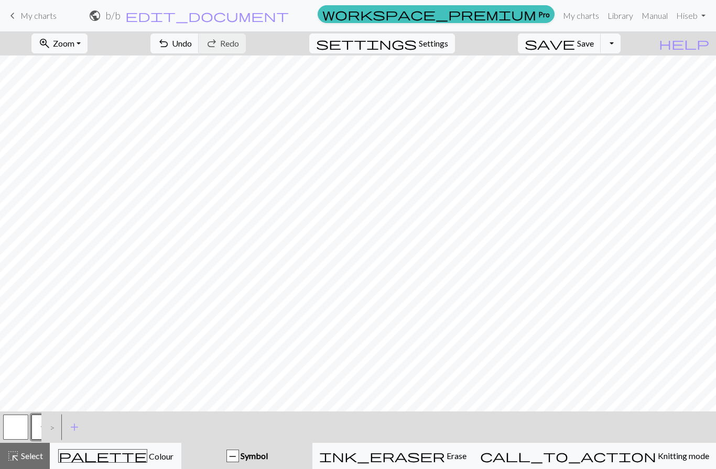
click at [36, 424] on button "P" at bounding box center [43, 427] width 25 height 25
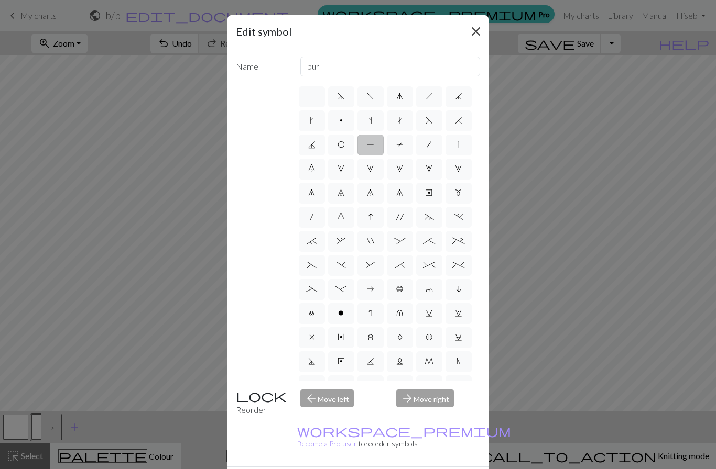
click at [476, 36] on button "Close" at bounding box center [475, 31] width 17 height 17
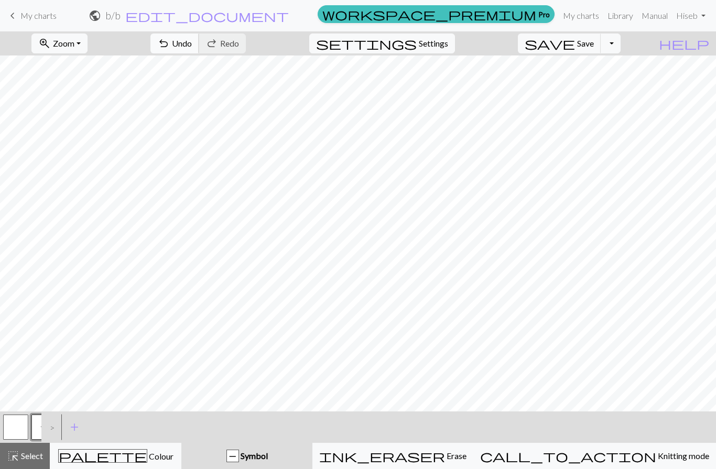
click at [192, 48] on span "Undo" at bounding box center [182, 43] width 20 height 10
click at [199, 36] on button "undo Undo Undo" at bounding box center [174, 44] width 49 height 20
click at [207, 47] on div "undo Undo Undo redo Redo Redo" at bounding box center [197, 43] width 111 height 24
click at [206, 46] on div "undo Undo Undo redo Redo Redo" at bounding box center [197, 43] width 111 height 24
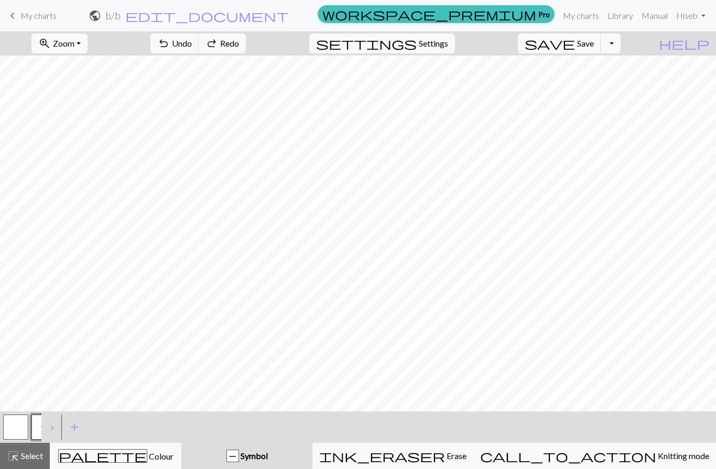
click at [207, 48] on div "undo Undo Undo redo Redo Redo" at bounding box center [197, 43] width 111 height 24
click at [207, 47] on div "undo Undo Undo redo Redo Redo" at bounding box center [197, 43] width 111 height 24
click at [170, 45] on span "undo" at bounding box center [163, 43] width 13 height 15
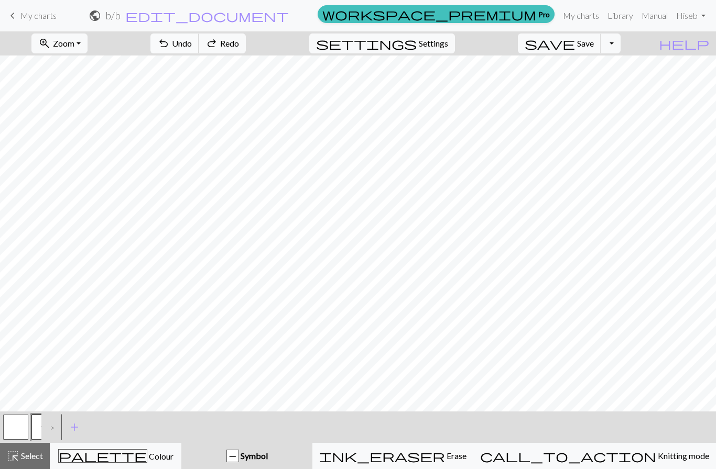
click at [170, 45] on span "undo" at bounding box center [163, 43] width 13 height 15
click at [24, 423] on button "button" at bounding box center [15, 427] width 25 height 25
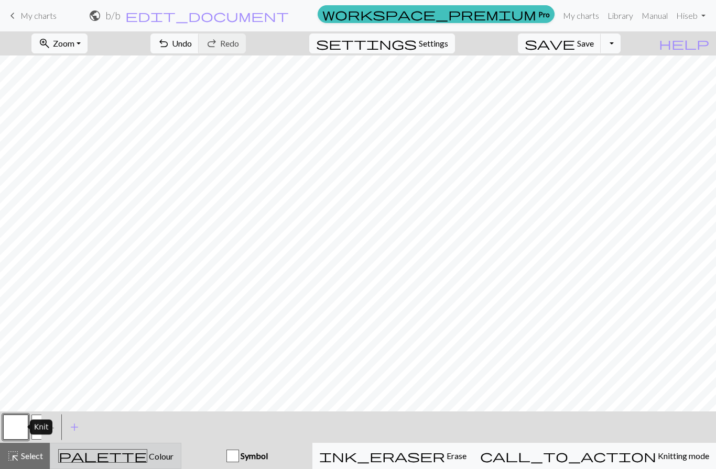
click at [123, 458] on span "palette" at bounding box center [103, 456] width 88 height 15
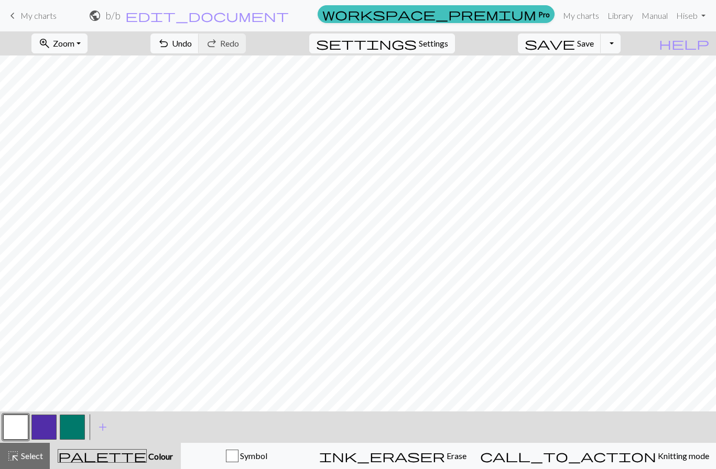
click at [73, 430] on button "button" at bounding box center [72, 427] width 25 height 25
click at [79, 427] on button "button" at bounding box center [72, 427] width 25 height 25
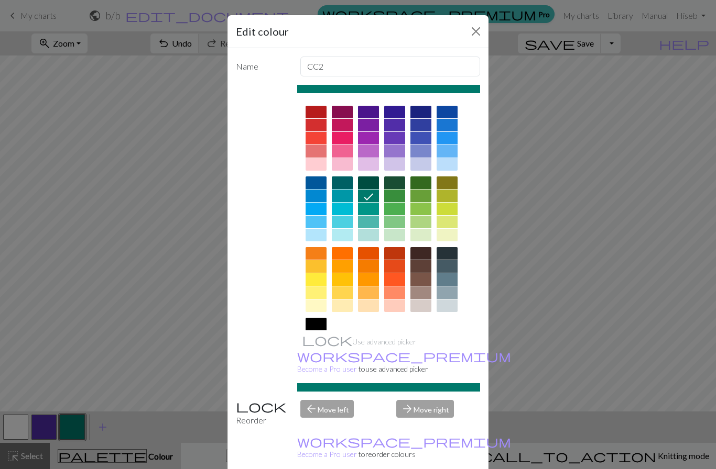
click at [444, 234] on div at bounding box center [446, 235] width 21 height 13
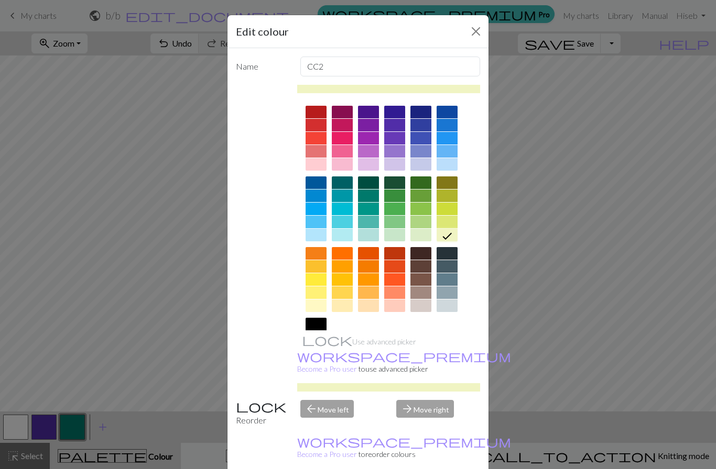
click at [317, 307] on div at bounding box center [315, 306] width 21 height 13
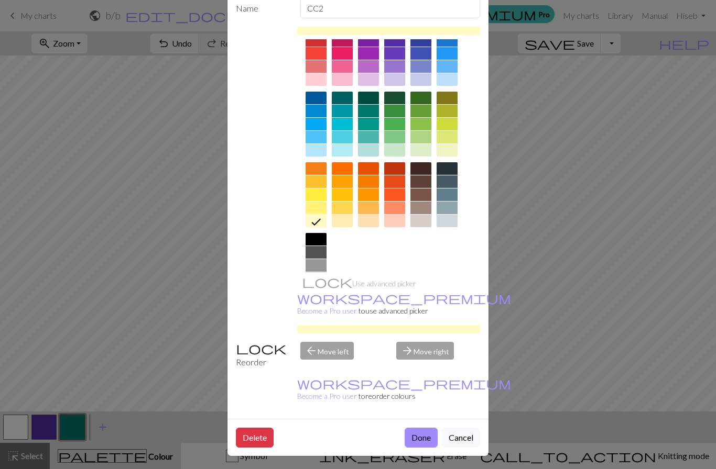
scroll to position [60, 0]
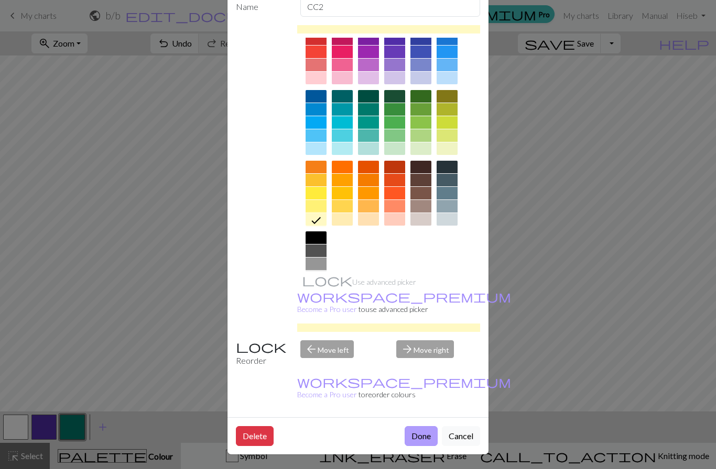
click at [424, 441] on button "Done" at bounding box center [420, 436] width 33 height 20
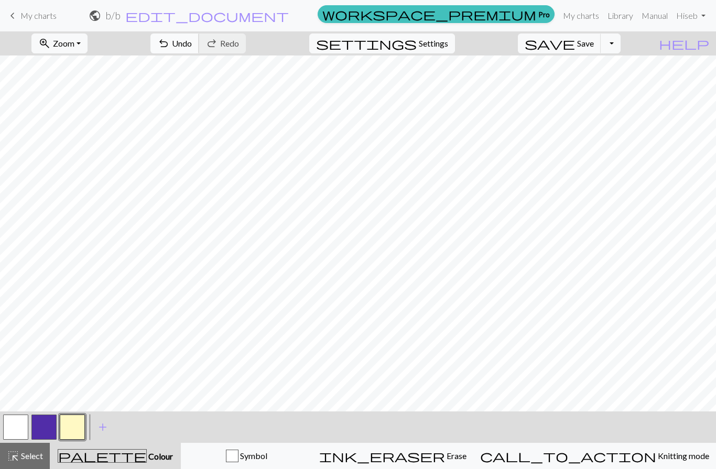
click at [199, 45] on button "undo Undo Undo" at bounding box center [174, 44] width 49 height 20
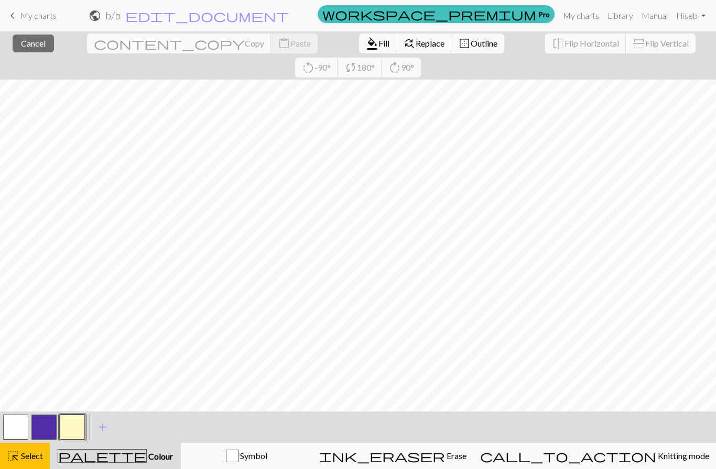
click at [77, 432] on button "button" at bounding box center [72, 427] width 25 height 25
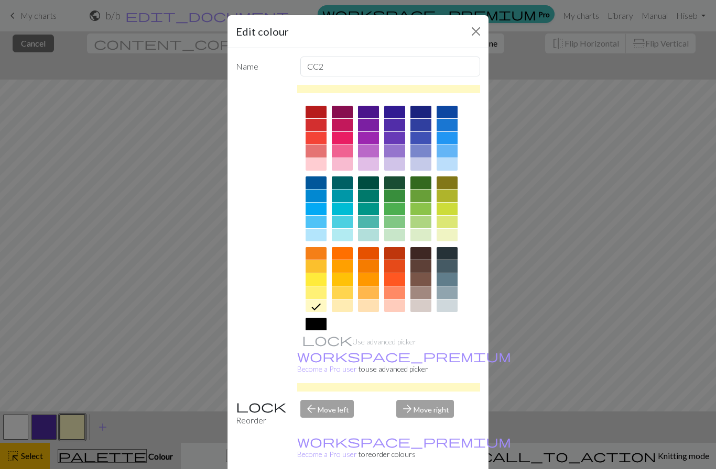
click at [319, 237] on div at bounding box center [315, 235] width 21 height 13
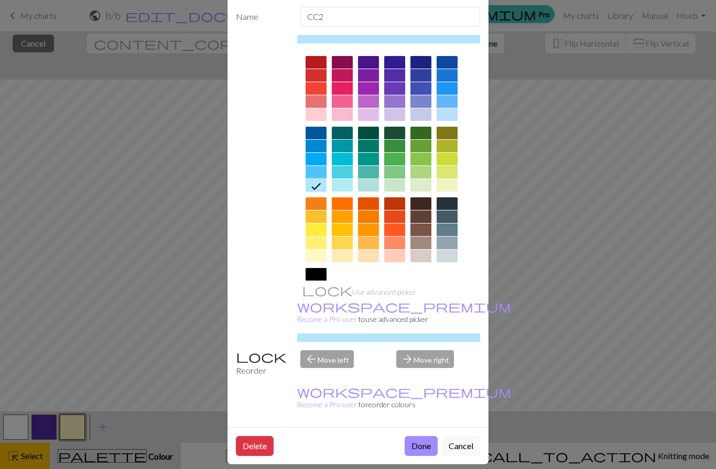
scroll to position [61, 0]
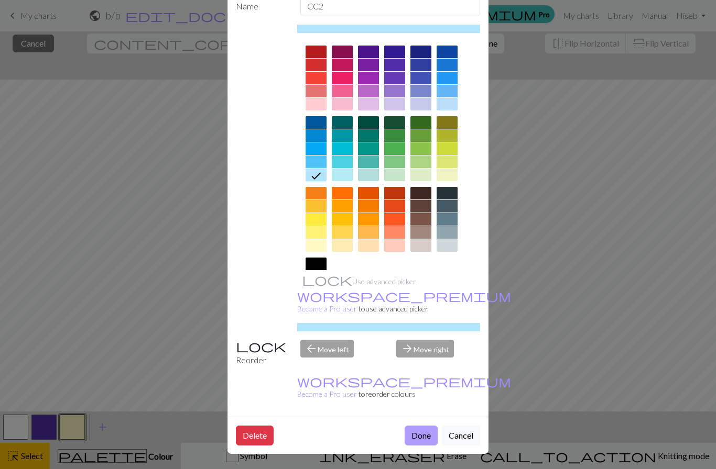
click at [422, 438] on button "Done" at bounding box center [420, 436] width 33 height 20
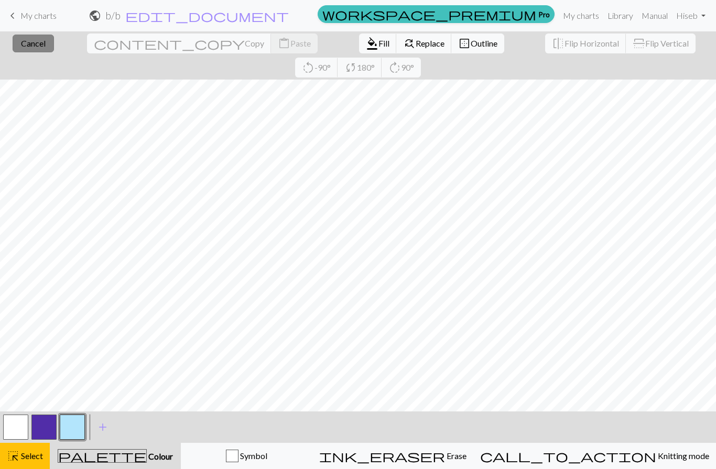
click at [28, 49] on button "close Cancel" at bounding box center [33, 44] width 41 height 18
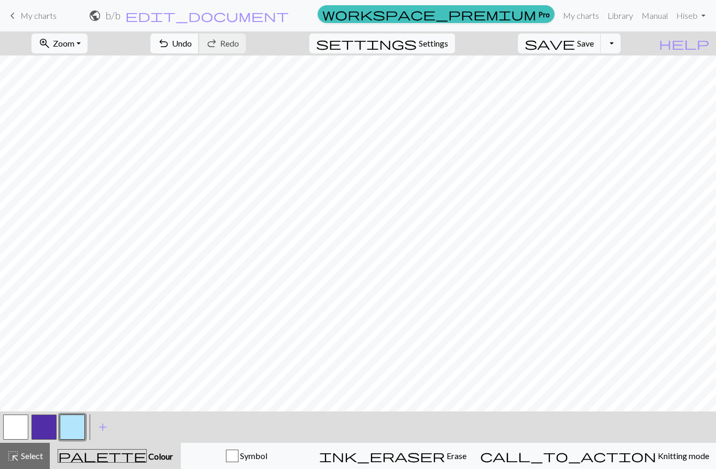
click at [170, 43] on span "undo" at bounding box center [163, 43] width 13 height 15
click at [192, 46] on span "Undo" at bounding box center [182, 43] width 20 height 10
click at [170, 45] on span "undo" at bounding box center [163, 43] width 13 height 15
click at [594, 45] on span "Save" at bounding box center [585, 43] width 17 height 10
click at [594, 46] on span "Save" at bounding box center [585, 43] width 17 height 10
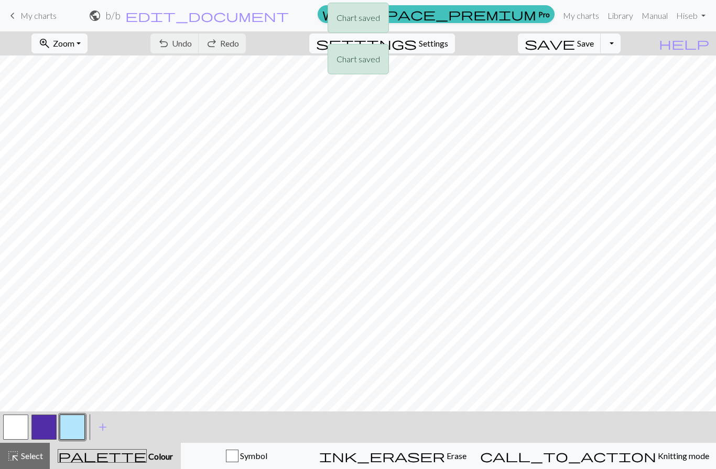
click at [592, 50] on div "Chart saved Chart saved" at bounding box center [358, 41] width 716 height 83
click at [621, 43] on div "Chart saved Chart saved" at bounding box center [358, 41] width 716 height 83
click at [620, 43] on button "Toggle Dropdown" at bounding box center [610, 44] width 20 height 20
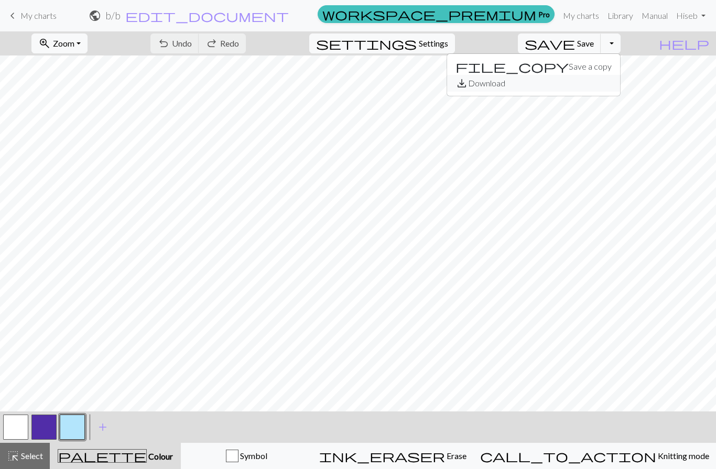
click at [602, 89] on button "save_alt Download" at bounding box center [533, 83] width 173 height 17
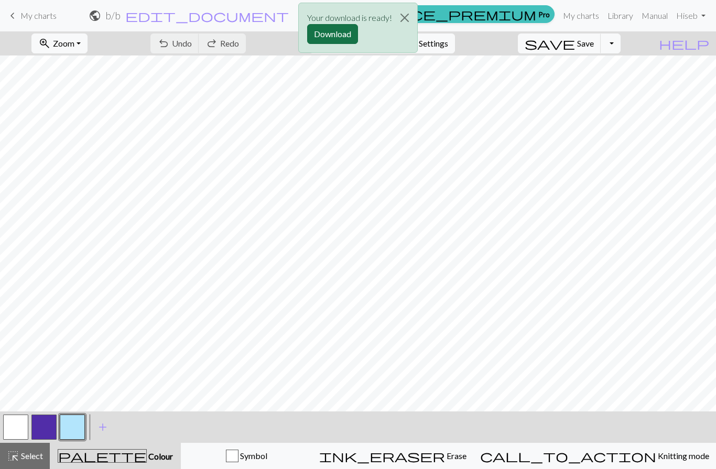
click at [336, 36] on button "Download" at bounding box center [332, 34] width 51 height 20
